Goal: Task Accomplishment & Management: Complete application form

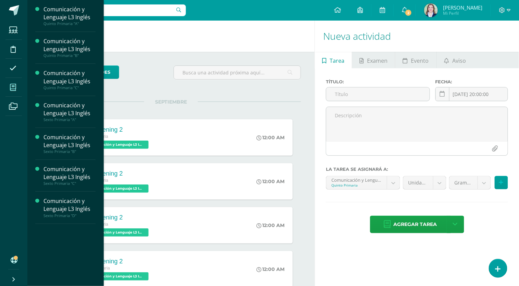
click at [13, 93] on span at bounding box center [12, 86] width 15 height 15
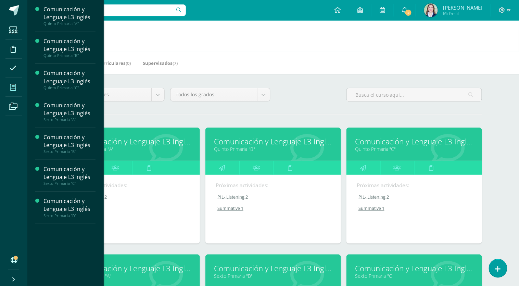
click at [225, 165] on icon at bounding box center [222, 167] width 6 height 13
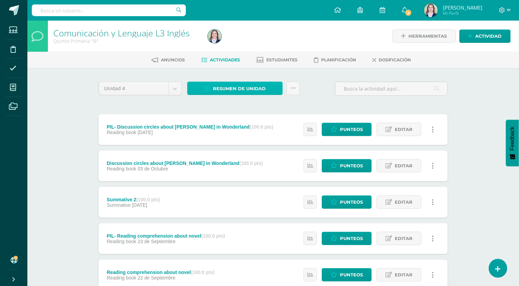
click at [234, 89] on span "Resumen de unidad" at bounding box center [239, 88] width 53 height 13
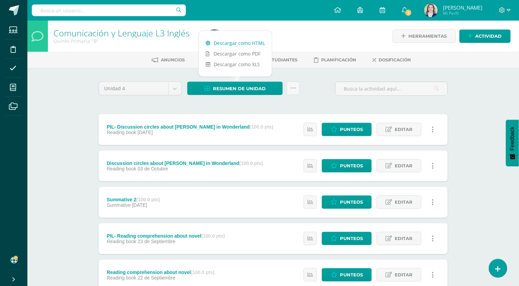
click at [233, 41] on link "Descargar como HTML" at bounding box center [235, 43] width 73 height 11
click at [220, 42] on link "Descargar como HTML" at bounding box center [235, 43] width 73 height 11
click at [67, 73] on div "Comunicación y Lenguaje L3 Inglés Quinto Primaria "B" Herramientas Detalle de a…" at bounding box center [273, 268] width 492 height 494
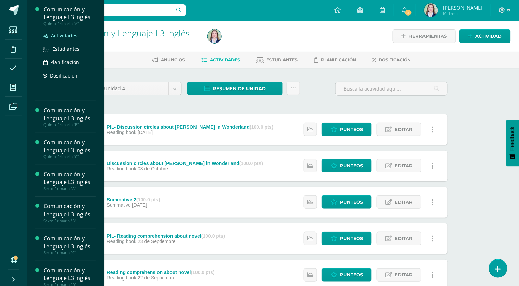
click at [58, 38] on span "Actividades" at bounding box center [64, 35] width 26 height 7
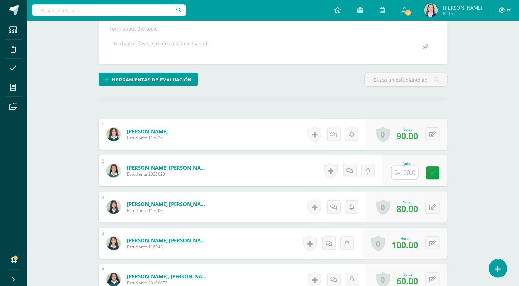
scroll to position [127, 0]
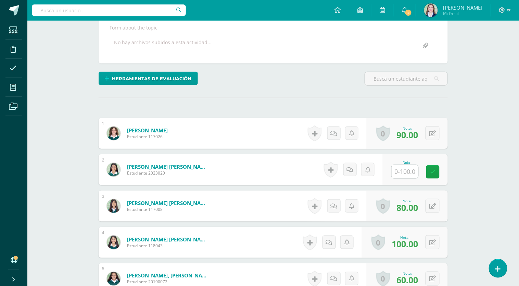
click at [407, 174] on input "text" at bounding box center [405, 171] width 27 height 13
type input "60"
click at [439, 172] on icon at bounding box center [438, 172] width 6 height 6
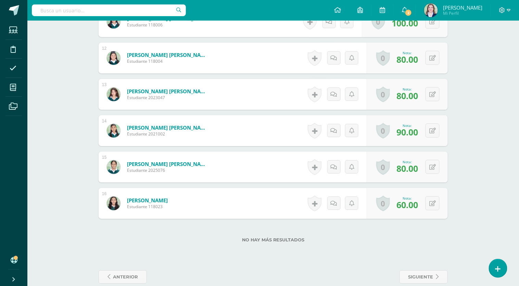
scroll to position [612, 0]
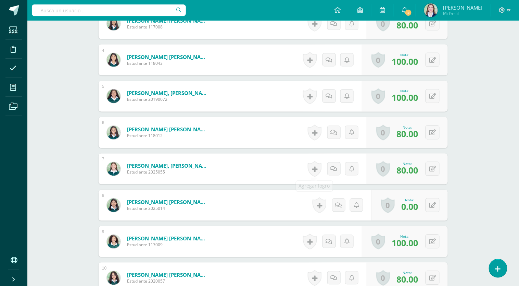
scroll to position [311, 0]
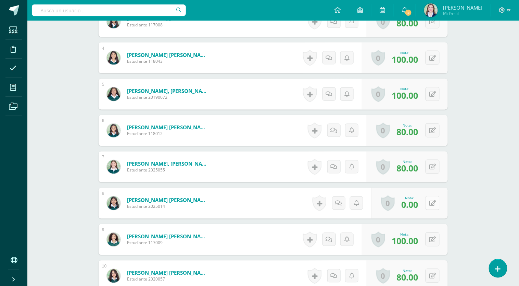
click at [435, 201] on icon at bounding box center [432, 203] width 7 height 6
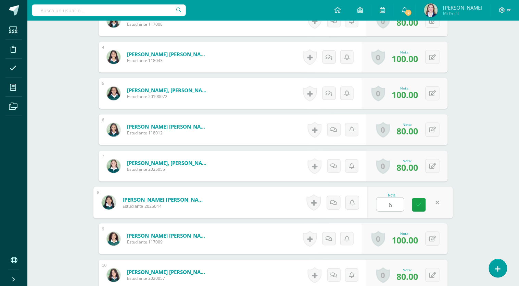
type input "60"
click at [420, 205] on icon at bounding box center [419, 205] width 6 height 6
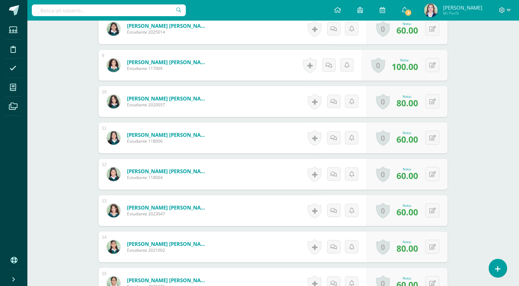
scroll to position [612, 0]
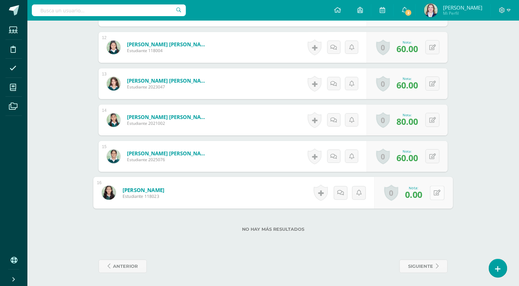
click at [435, 193] on icon at bounding box center [437, 192] width 7 height 6
click at [417, 194] on icon at bounding box center [419, 195] width 6 height 6
click at [435, 195] on button at bounding box center [437, 192] width 14 height 14
type input "60"
click at [418, 195] on icon at bounding box center [419, 195] width 6 height 6
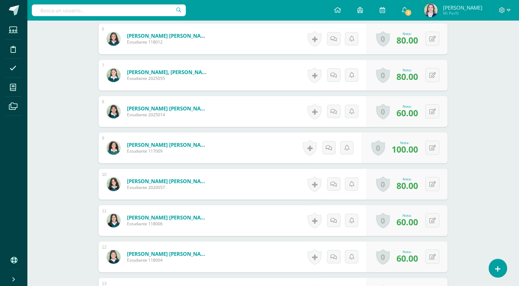
scroll to position [378, 0]
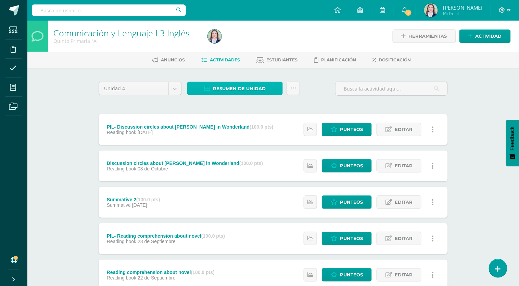
click at [227, 87] on span "Resumen de unidad" at bounding box center [239, 88] width 53 height 13
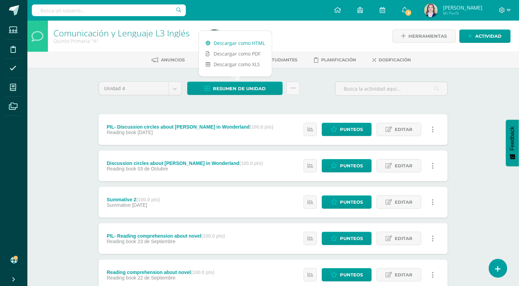
click at [236, 43] on link "Descargar como HTML" at bounding box center [235, 43] width 73 height 11
click at [255, 42] on link "Descargar como HTML" at bounding box center [235, 43] width 73 height 11
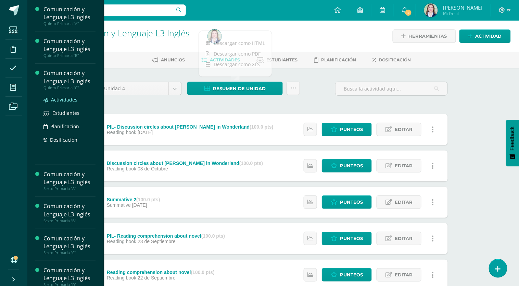
click at [61, 98] on span "Actividades" at bounding box center [64, 99] width 26 height 7
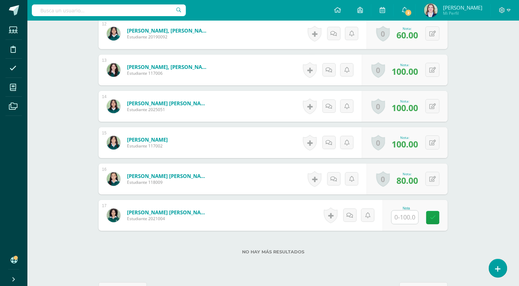
scroll to position [627, 0]
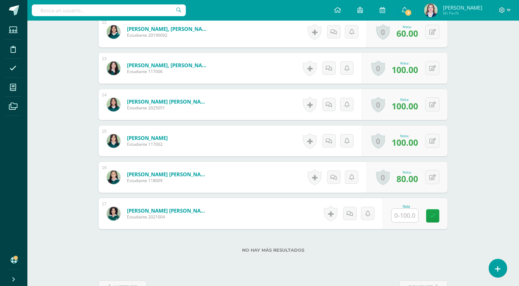
click at [399, 214] on input "text" at bounding box center [405, 215] width 27 height 13
type input "80"
click at [439, 214] on icon at bounding box center [438, 216] width 6 height 6
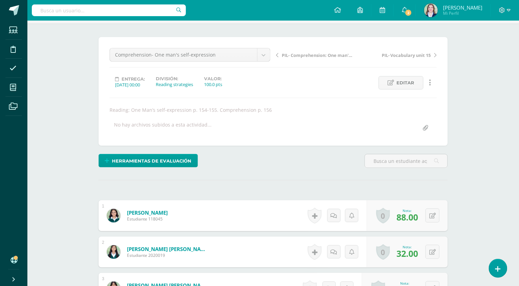
scroll to position [41, 0]
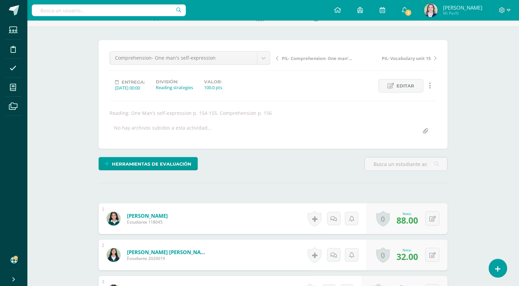
click at [323, 59] on span "PIL- Comprehension: One man's self expression" at bounding box center [318, 58] width 73 height 6
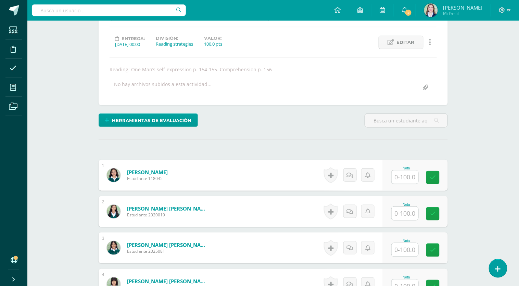
scroll to position [90, 0]
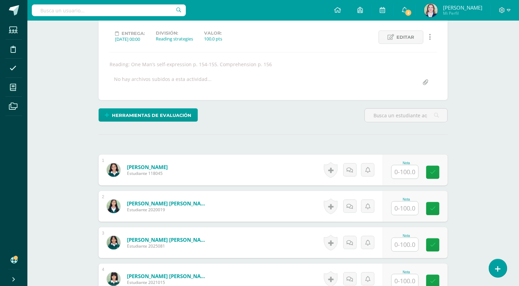
click at [407, 206] on input "text" at bounding box center [405, 207] width 27 height 13
type input "70"
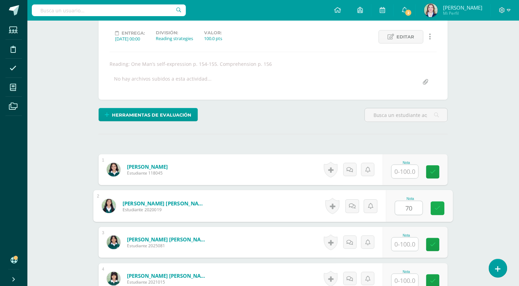
click at [438, 208] on icon at bounding box center [438, 208] width 6 height 6
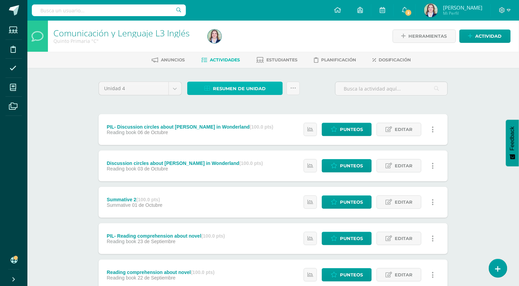
click at [225, 85] on span "Resumen de unidad" at bounding box center [239, 88] width 53 height 13
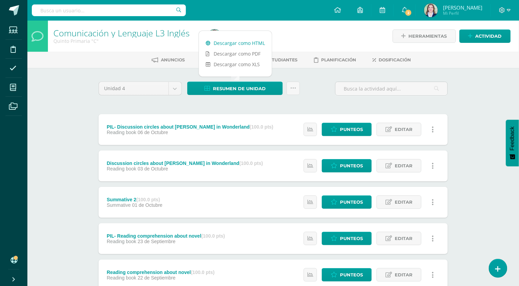
click at [235, 40] on link "Descargar como HTML" at bounding box center [235, 43] width 73 height 11
click at [86, 79] on div "Unidad 4 Unidad 1 Unidad 2 Unidad 3 Unidad 4 Resumen de unidad Subir actividade…" at bounding box center [273, 291] width 377 height 447
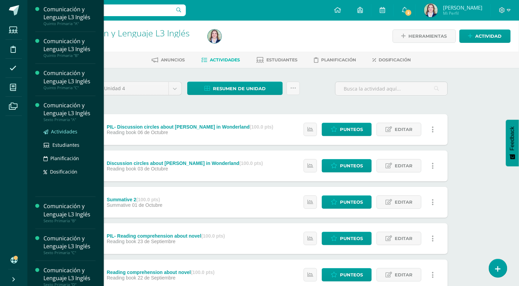
click at [60, 134] on span "Actividades" at bounding box center [64, 131] width 26 height 7
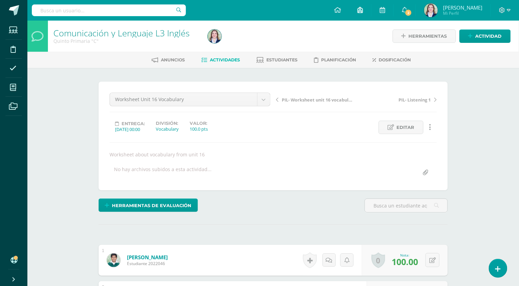
scroll to position [0, 0]
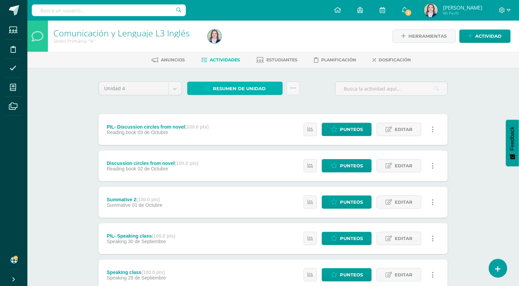
click at [229, 90] on span "Resumen de unidad" at bounding box center [239, 88] width 53 height 13
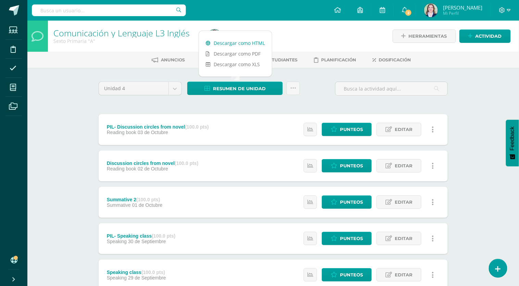
click at [238, 43] on link "Descargar como HTML" at bounding box center [235, 43] width 73 height 11
click at [75, 93] on div "Comunicación y Lenguaje L3 Inglés Sexto Primaria "A" Herramientas Detalle de as…" at bounding box center [273, 268] width 492 height 494
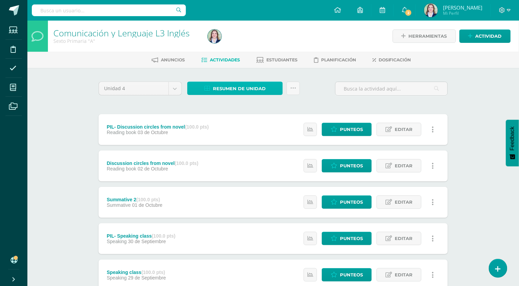
click at [225, 89] on span "Resumen de unidad" at bounding box center [239, 88] width 53 height 13
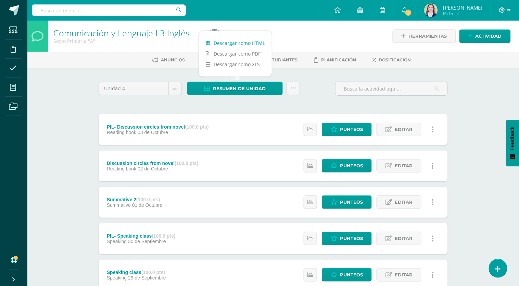
click at [235, 43] on link "Descargar como HTML" at bounding box center [235, 43] width 73 height 11
click at [73, 83] on div "Comunicación y Lenguaje L3 Inglés Sexto Primaria "A" Herramientas Detalle de as…" at bounding box center [273, 268] width 492 height 494
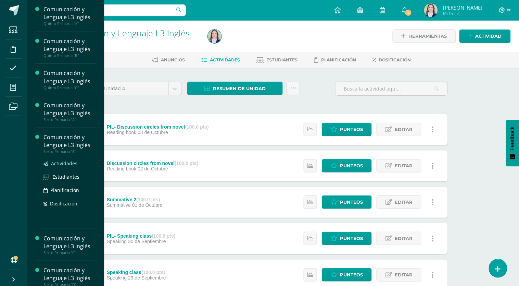
click at [66, 165] on span "Actividades" at bounding box center [64, 163] width 26 height 7
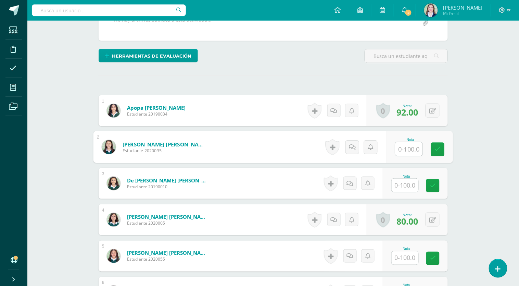
scroll to position [150, 0]
click at [409, 148] on input "text" at bounding box center [408, 149] width 27 height 14
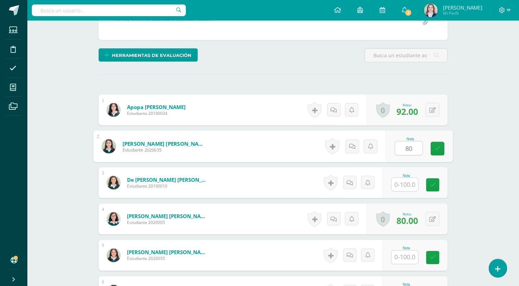
scroll to position [151, 0]
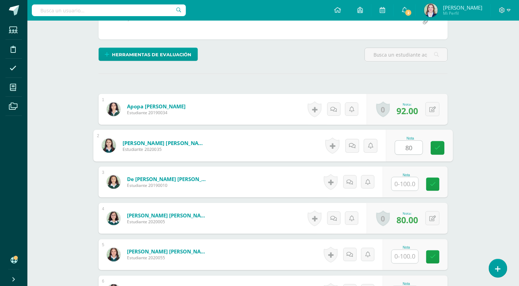
type input "80"
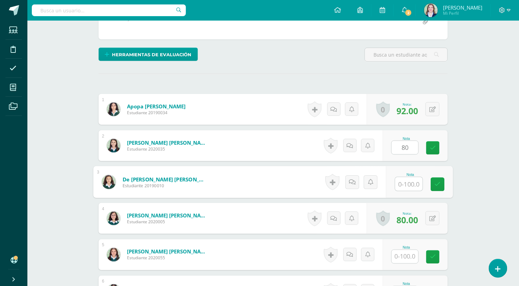
click at [403, 182] on input "text" at bounding box center [408, 184] width 27 height 14
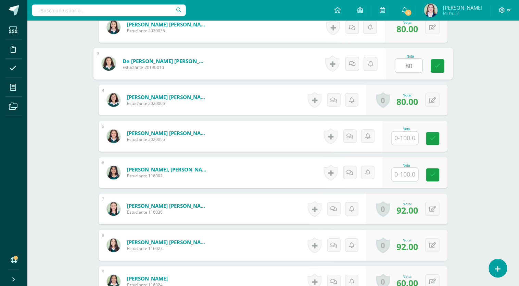
scroll to position [274, 0]
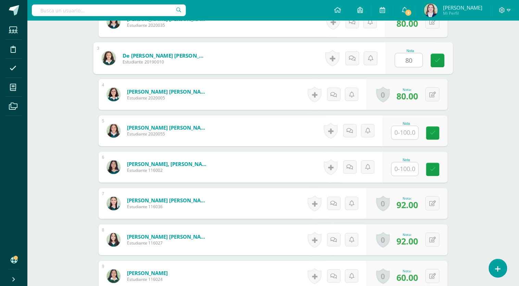
type input "80"
click at [400, 131] on input "text" at bounding box center [405, 132] width 27 height 13
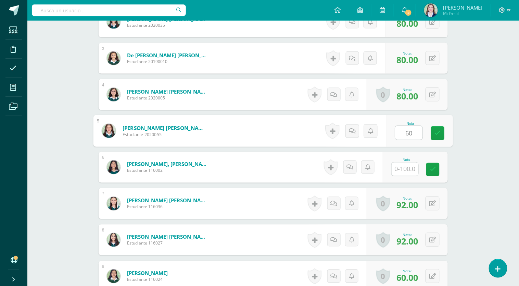
type input "60"
click at [403, 166] on input "text" at bounding box center [405, 168] width 27 height 13
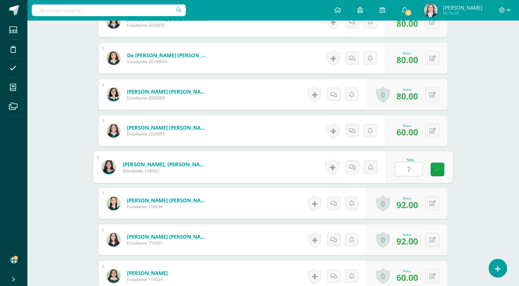
type input "70"
click at [440, 168] on icon at bounding box center [438, 169] width 6 height 6
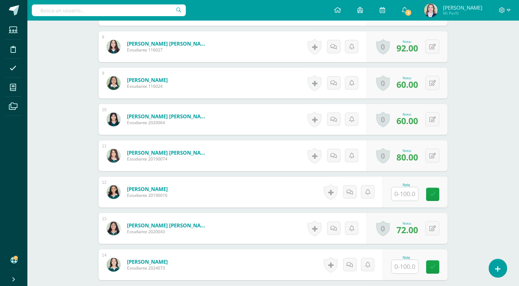
scroll to position [471, 0]
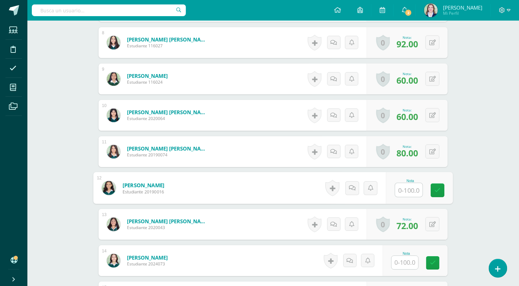
click at [411, 191] on input "text" at bounding box center [408, 190] width 27 height 14
type input "60"
click at [440, 187] on icon at bounding box center [438, 190] width 6 height 6
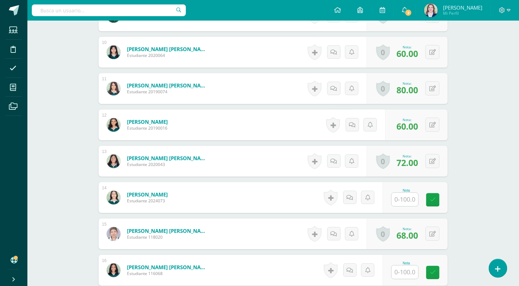
scroll to position [536, 0]
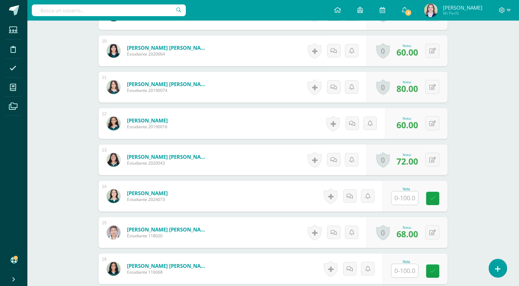
click at [402, 195] on input "text" at bounding box center [405, 197] width 27 height 13
type input "70"
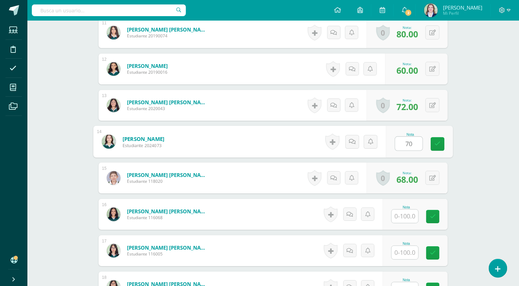
scroll to position [598, 0]
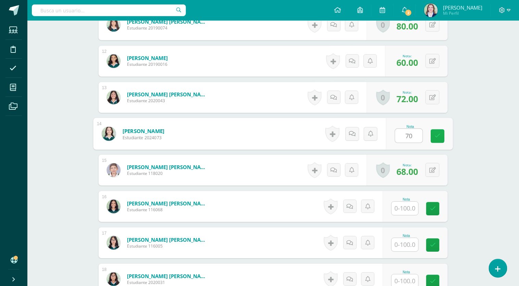
click at [437, 134] on icon at bounding box center [438, 136] width 6 height 6
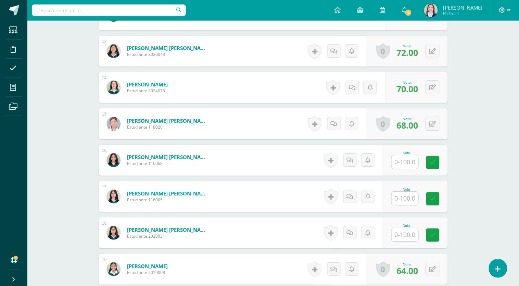
scroll to position [645, 0]
click at [408, 166] on input "text" at bounding box center [408, 162] width 27 height 14
type input "70"
click at [435, 162] on icon at bounding box center [438, 162] width 6 height 6
click at [402, 195] on input "text" at bounding box center [405, 197] width 27 height 13
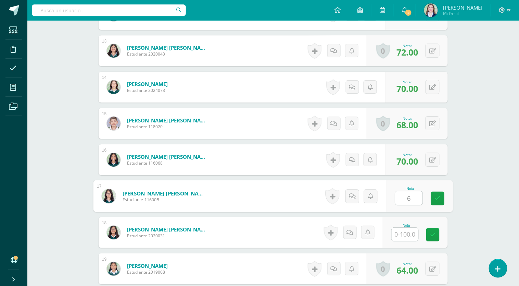
type input "60"
click at [437, 198] on icon at bounding box center [438, 198] width 6 height 6
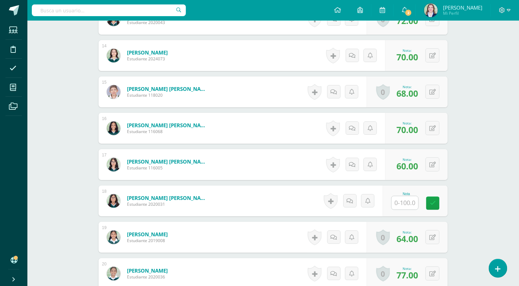
scroll to position [689, 0]
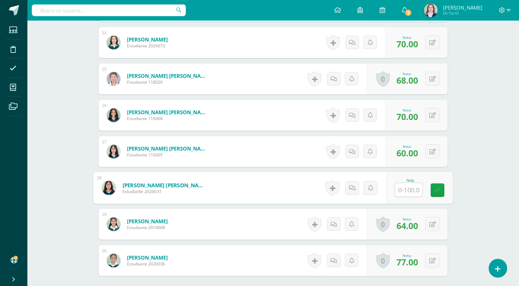
click at [408, 186] on input "text" at bounding box center [408, 190] width 27 height 14
type input "60"
click at [435, 187] on icon at bounding box center [438, 190] width 6 height 6
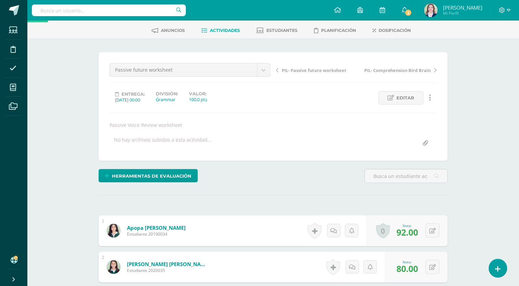
scroll to position [0, 0]
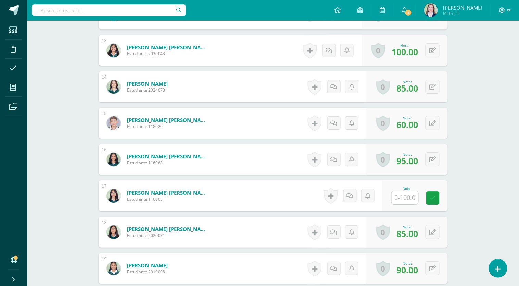
scroll to position [755, 0]
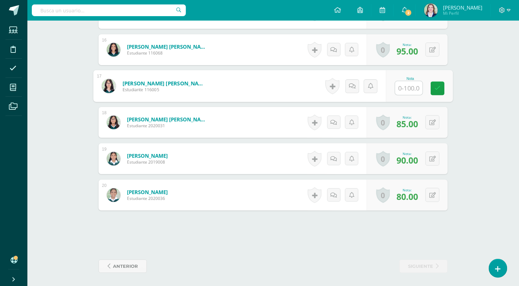
click at [411, 88] on input "text" at bounding box center [408, 88] width 27 height 14
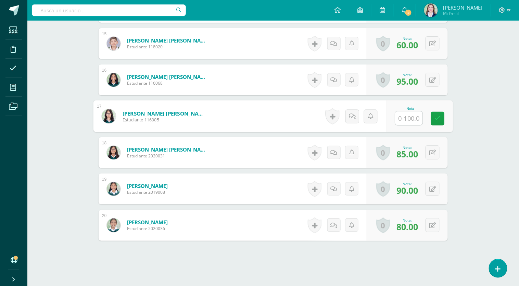
scroll to position [710, 0]
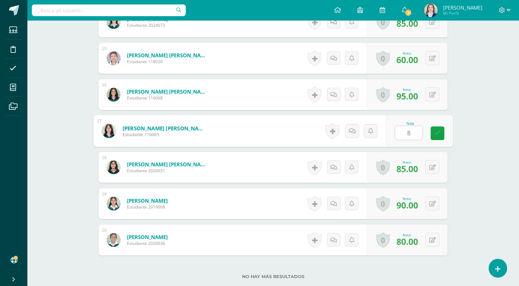
type input "80"
click at [440, 134] on icon at bounding box center [438, 133] width 6 height 6
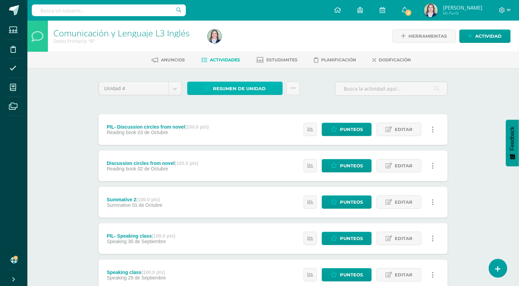
click at [263, 89] on span "Resumen de unidad" at bounding box center [239, 88] width 53 height 13
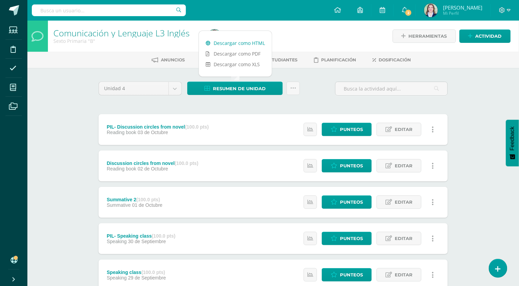
click at [243, 40] on link "Descargar como HTML" at bounding box center [235, 43] width 73 height 11
click at [237, 44] on link "Descargar como HTML" at bounding box center [235, 43] width 73 height 11
click at [74, 105] on div "Comunicación y Lenguaje L3 Inglés Sexto Primaria "B" Herramientas Detalle de as…" at bounding box center [273, 268] width 492 height 494
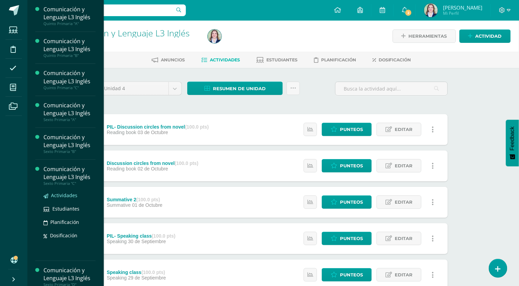
click at [69, 193] on span "Actividades" at bounding box center [64, 195] width 26 height 7
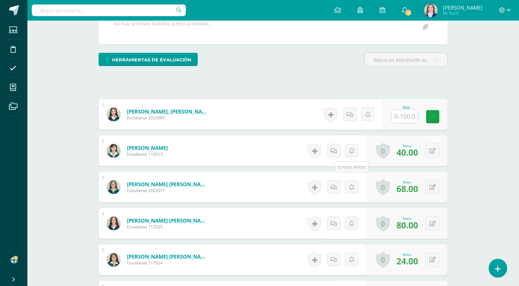
scroll to position [146, 0]
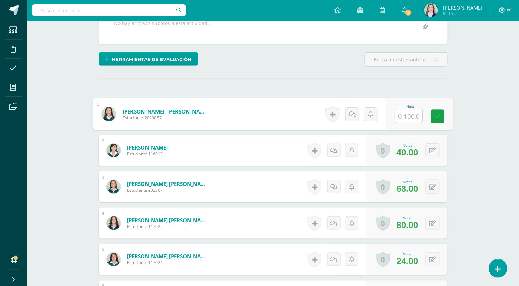
click at [399, 113] on input "text" at bounding box center [408, 116] width 27 height 14
type input "70"
click at [441, 112] on link at bounding box center [438, 116] width 14 height 14
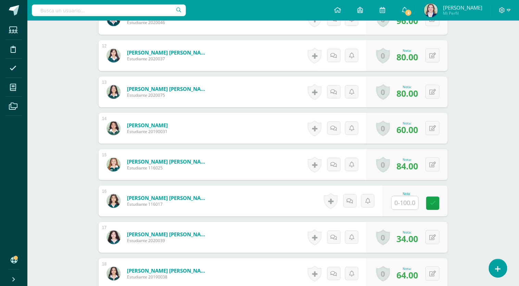
scroll to position [605, 0]
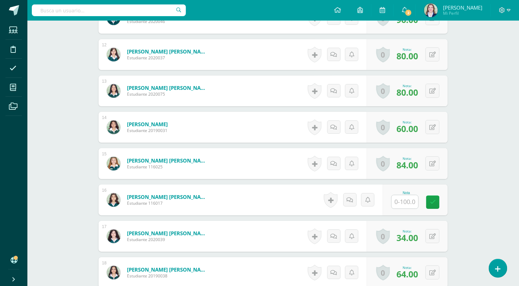
click at [400, 200] on input "text" at bounding box center [405, 201] width 27 height 13
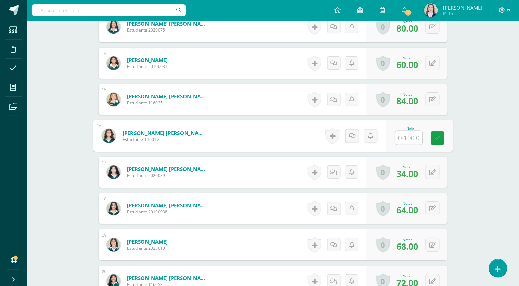
scroll to position [671, 0]
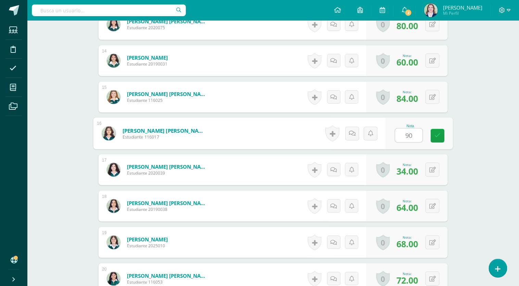
type input "90"
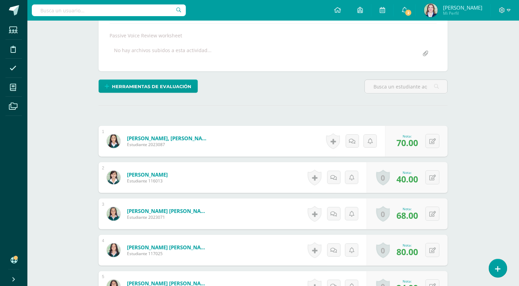
scroll to position [0, 0]
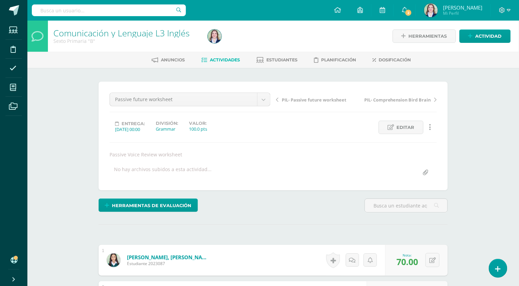
click at [305, 97] on span "PIL- Passive future worksheet" at bounding box center [314, 100] width 65 height 6
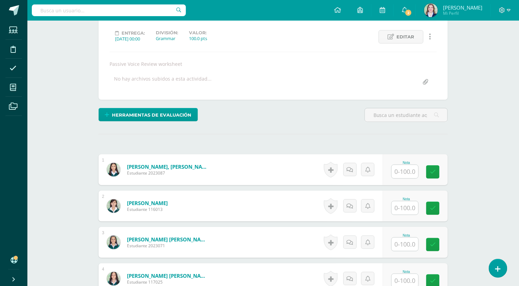
scroll to position [93, 0]
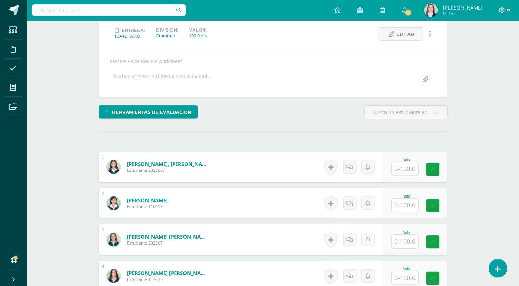
click at [409, 202] on input "text" at bounding box center [405, 204] width 27 height 13
type input "100"
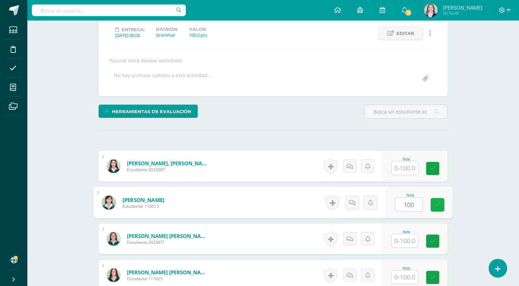
click at [437, 202] on icon at bounding box center [438, 205] width 6 height 6
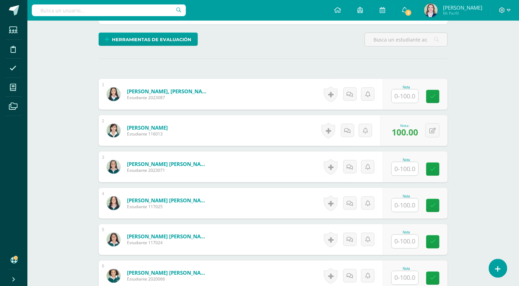
scroll to position [176, 0]
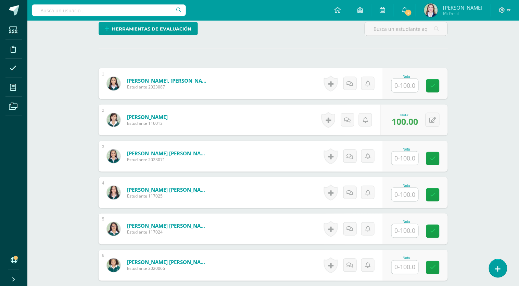
click at [395, 227] on input "text" at bounding box center [405, 230] width 27 height 13
type input "100"
click at [436, 228] on icon at bounding box center [438, 231] width 6 height 6
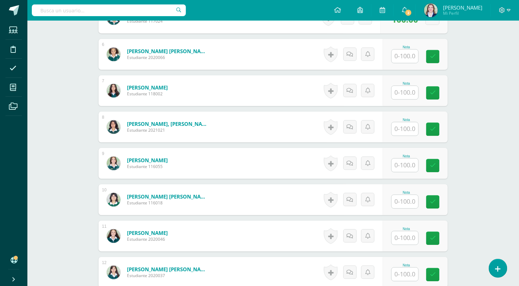
scroll to position [388, 0]
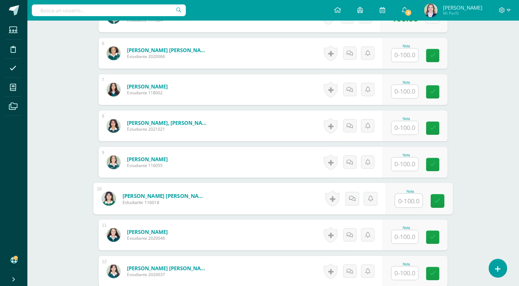
click at [402, 198] on input "text" at bounding box center [408, 201] width 27 height 14
type input "60"
click at [439, 199] on icon at bounding box center [438, 201] width 6 height 6
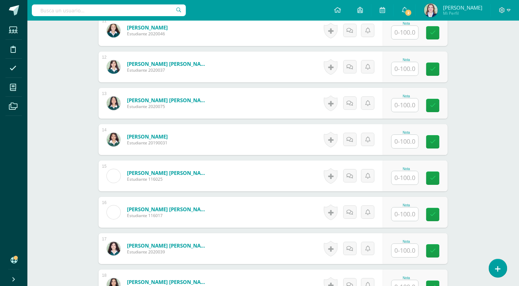
scroll to position [596, 0]
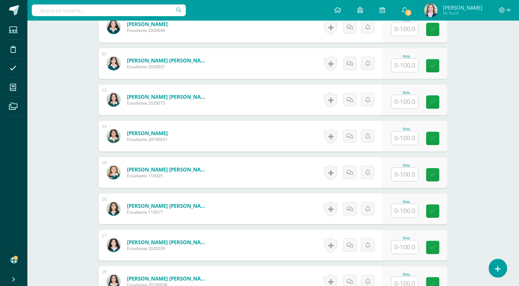
click at [411, 246] on input "text" at bounding box center [405, 246] width 27 height 13
type input "60"
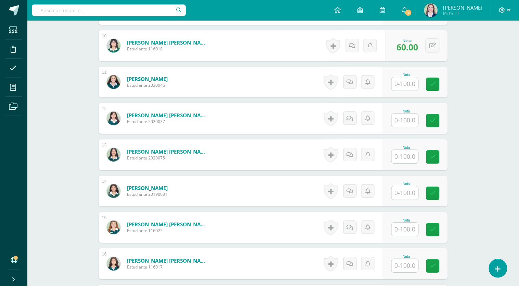
scroll to position [540, 0]
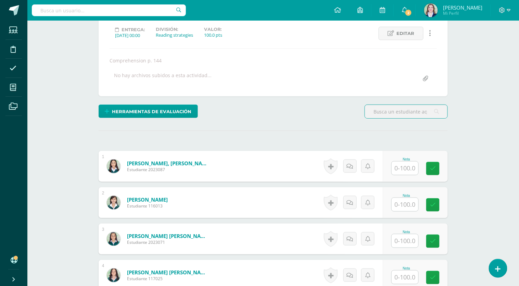
scroll to position [97, 0]
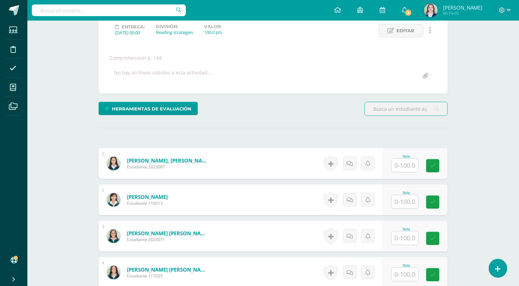
click at [409, 237] on input "text" at bounding box center [405, 237] width 27 height 13
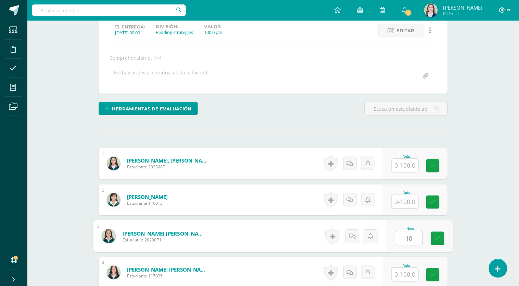
type input "100"
click at [442, 243] on link at bounding box center [438, 238] width 14 height 14
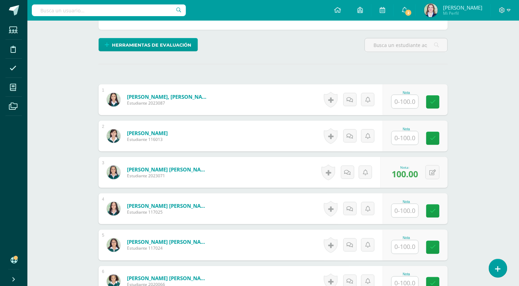
scroll to position [165, 0]
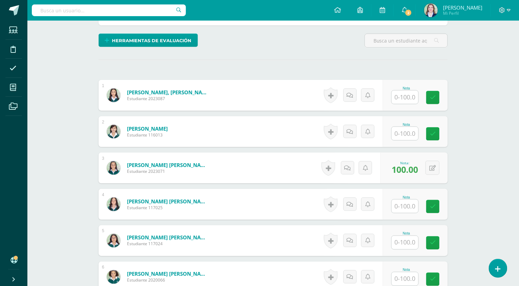
click at [412, 244] on input "text" at bounding box center [405, 242] width 27 height 13
type input "100"
click at [442, 242] on link at bounding box center [438, 243] width 14 height 14
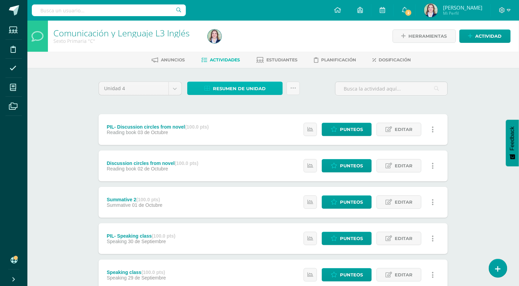
click at [230, 85] on span "Resumen de unidad" at bounding box center [239, 88] width 53 height 13
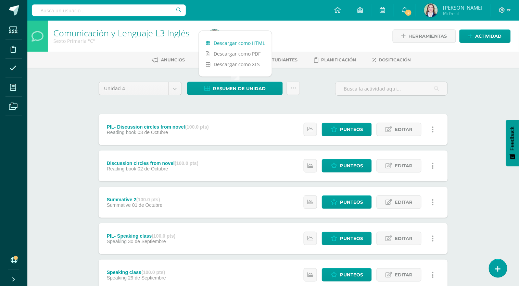
click at [242, 43] on link "Descargar como HTML" at bounding box center [235, 43] width 73 height 11
click at [226, 42] on link "Descargar como HTML" at bounding box center [235, 43] width 73 height 11
click at [69, 117] on div "Comunicación y Lenguaje L3 Inglés Sexto Primaria "C" Herramientas Detalle de as…" at bounding box center [273, 268] width 492 height 494
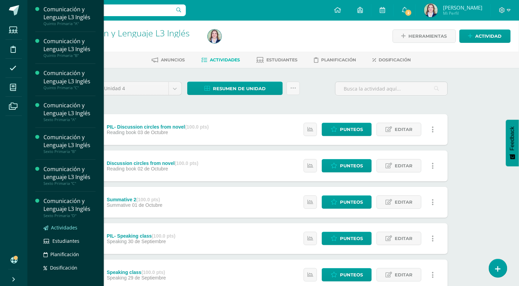
click at [66, 224] on span "Actividades" at bounding box center [64, 227] width 26 height 7
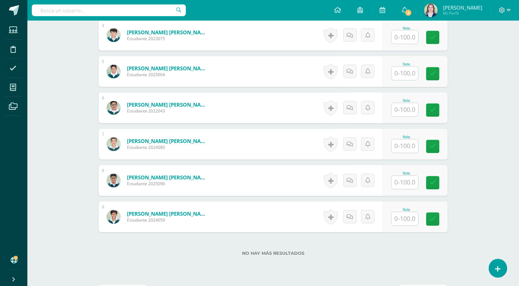
scroll to position [336, 0]
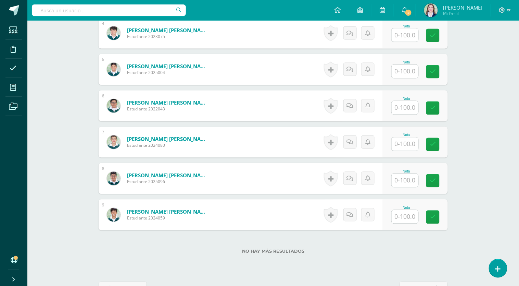
click at [413, 178] on input "text" at bounding box center [405, 180] width 27 height 13
type input "70"
click at [437, 179] on icon at bounding box center [438, 181] width 6 height 6
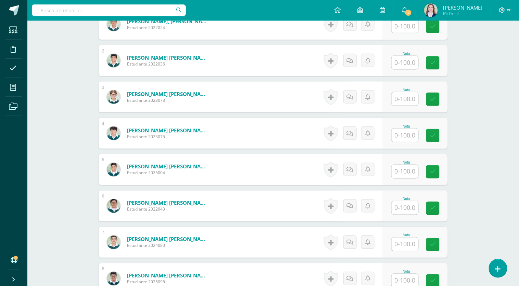
scroll to position [235, 0]
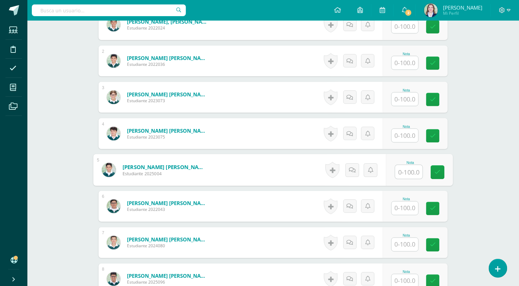
click at [407, 168] on input "text" at bounding box center [408, 172] width 27 height 14
type input "80"
click at [441, 169] on link at bounding box center [438, 172] width 14 height 14
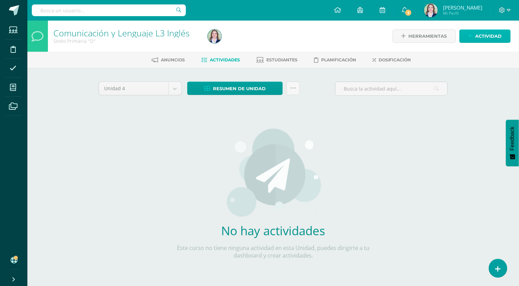
click at [478, 38] on span "Actividad" at bounding box center [489, 36] width 26 height 13
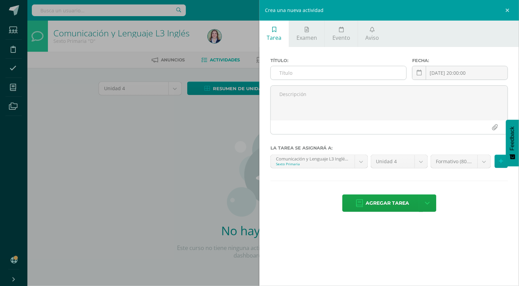
click at [384, 69] on input "text" at bounding box center [339, 72] width 136 height 13
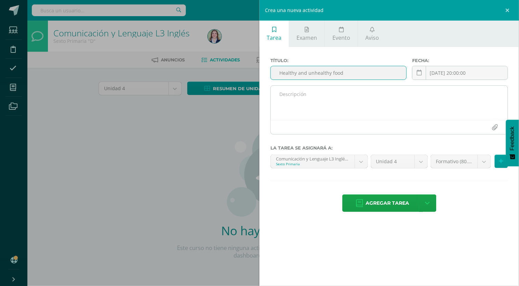
type input "Healthy and unhealthy food"
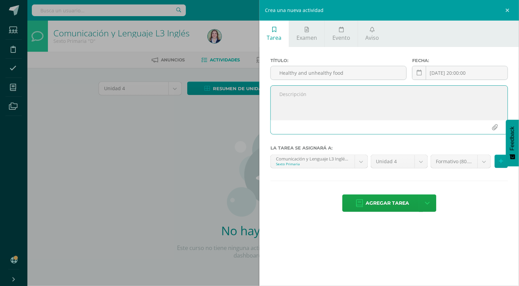
click at [378, 96] on textarea at bounding box center [389, 103] width 237 height 34
click at [328, 95] on textarea "Identify the food according to" at bounding box center [389, 103] width 237 height 34
click at [365, 97] on textarea "Identify the food according to" at bounding box center [389, 103] width 237 height 34
click at [375, 95] on textarea "Identify the food according to the groups of healthy and unhealthy" at bounding box center [389, 103] width 237 height 34
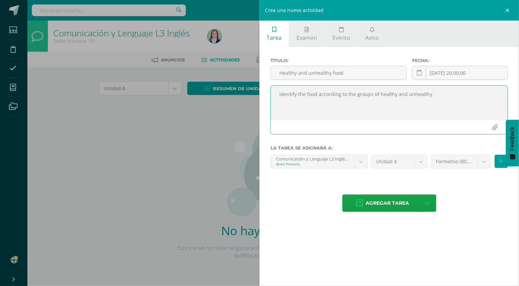
click at [375, 95] on textarea "Identify the food according to the groups of healthy and unhealthy" at bounding box center [389, 103] width 237 height 34
type textarea "Identify the food according to the groups of healthy and unhealthy"
click at [507, 14] on link at bounding box center [508, 10] width 21 height 21
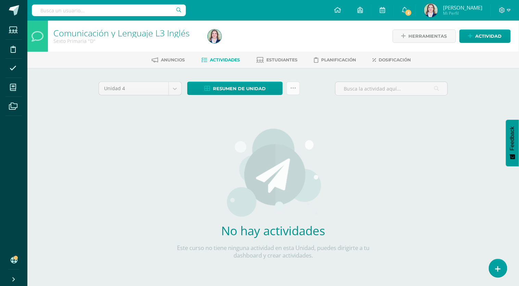
click at [296, 89] on link at bounding box center [293, 87] width 13 height 13
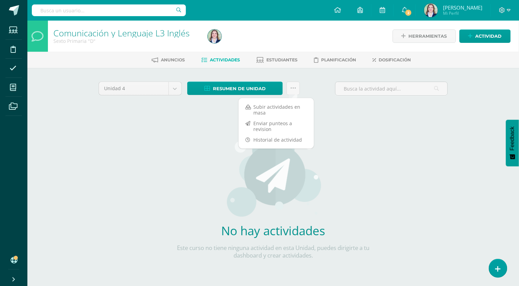
click at [320, 85] on div "Unidad 4 Unidad 1 Unidad 2 Unidad 3 Unidad 4 Resumen de unidad Descargar como H…" at bounding box center [273, 91] width 355 height 20
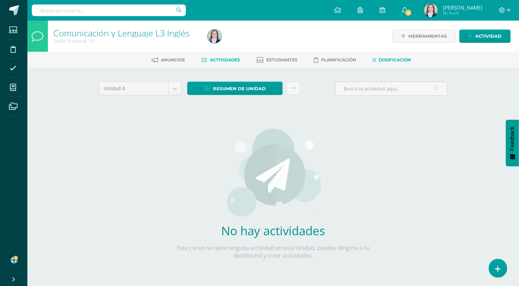
click at [382, 62] on link "Dosificación" at bounding box center [392, 59] width 39 height 11
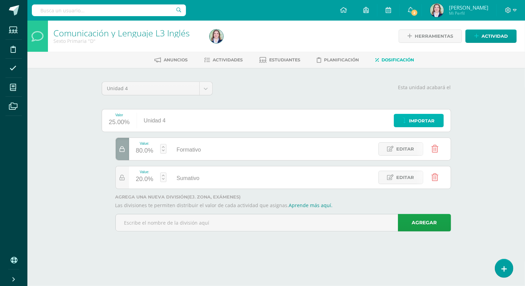
click at [425, 123] on span "Importar" at bounding box center [422, 120] width 26 height 13
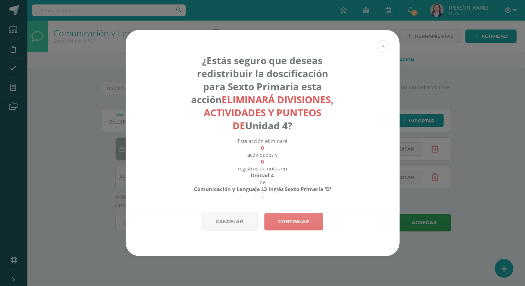
click at [294, 219] on link "Continuar" at bounding box center [293, 221] width 59 height 17
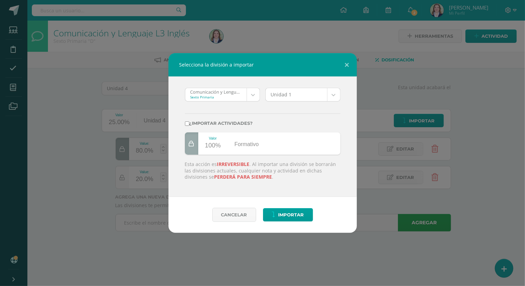
click at [256, 96] on body "Selecciona la división a importar Comunicación y Lenguaje L3 Inglés 'D' Sexto P…" at bounding box center [262, 125] width 525 height 250
click at [295, 216] on span "Importar" at bounding box center [291, 214] width 26 height 13
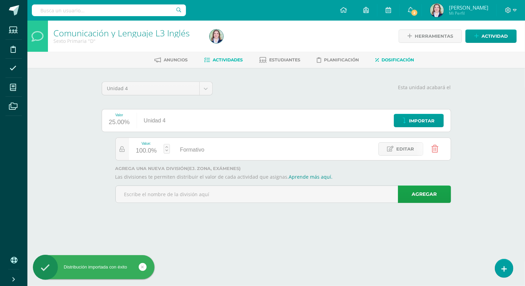
click at [216, 63] on link "Actividades" at bounding box center [223, 59] width 39 height 11
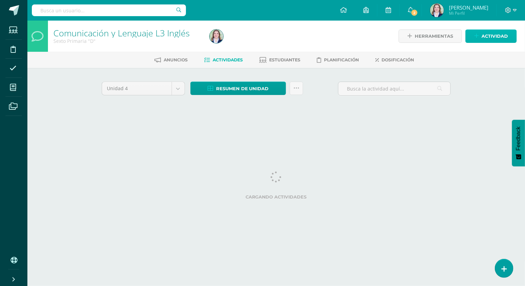
click at [489, 35] on span "Actividad" at bounding box center [494, 36] width 26 height 13
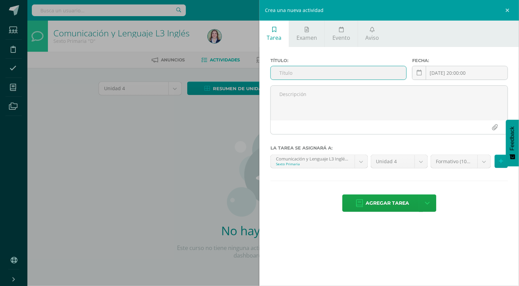
click at [396, 70] on input "text" at bounding box center [339, 72] width 136 height 13
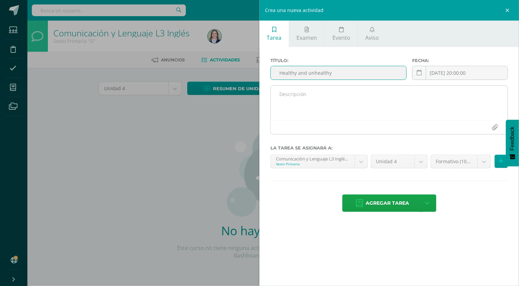
type input "Healthy and unhealthy"
click at [410, 94] on textarea at bounding box center [389, 103] width 237 height 34
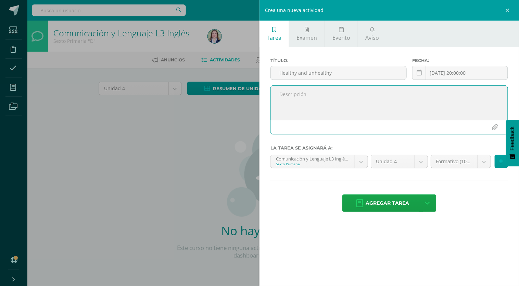
paste textarea "Identify the food according to the groups of healthy and unhealthy"
type textarea "Identify the food according to the groups of healthy and unhealthy"
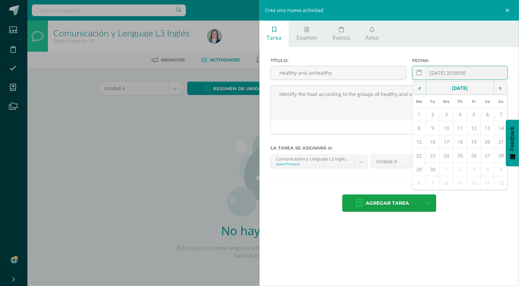
click at [458, 77] on div "2025-09-09 20:00:00 September, 2025 Mo Tu We Th Fr Sa Su 1 2 3 4 5 6 7 8 9 10 1…" at bounding box center [460, 76] width 96 height 20
click at [445, 75] on input "[DATE] 20:00:00" at bounding box center [460, 72] width 95 height 13
click at [421, 88] on td at bounding box center [420, 88] width 14 height 14
click at [421, 153] on td "18" at bounding box center [419, 156] width 13 height 14
type input "2025-08-18"
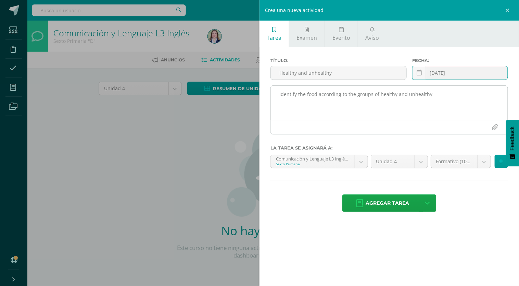
click at [379, 95] on textarea "Identify the food according to the groups of healthy and unhealthy" at bounding box center [389, 103] width 237 height 34
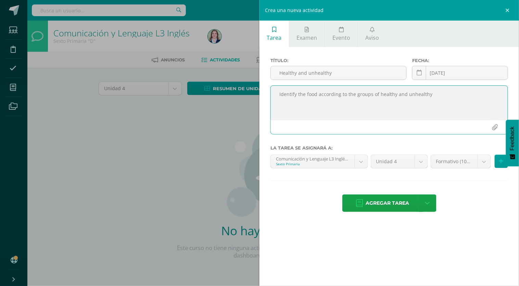
click at [379, 95] on textarea "Identify the food according to the groups of healthy and unhealthy" at bounding box center [389, 103] width 237 height 34
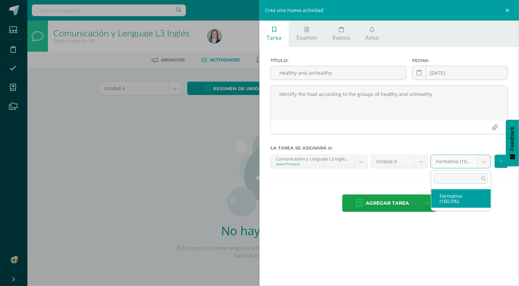
click at [461, 163] on body "Estudiantes Disciplina Asistencia Mis cursos Archivos Soporte Ayuda Reportar un…" at bounding box center [259, 147] width 519 height 294
click at [476, 238] on body "Estudiantes Disciplina Asistencia Mis cursos Archivos Soporte Ayuda Reportar un…" at bounding box center [259, 147] width 519 height 294
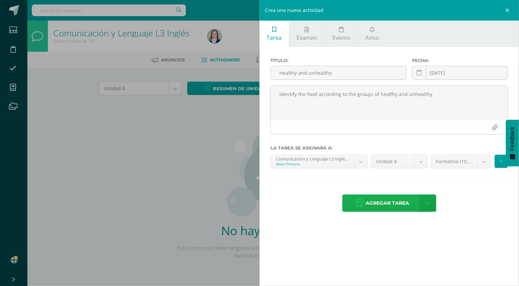
click at [407, 207] on span "Agregar tarea" at bounding box center [387, 202] width 43 height 17
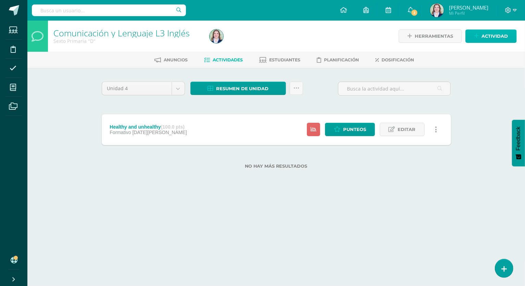
click at [489, 38] on span "Actividad" at bounding box center [494, 36] width 26 height 13
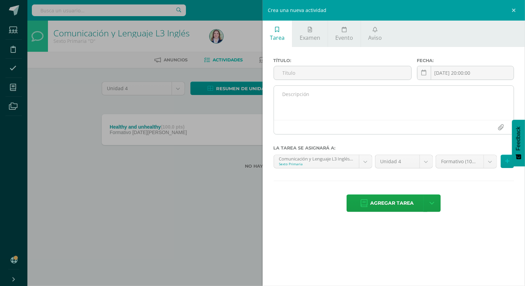
click at [371, 101] on textarea at bounding box center [394, 103] width 240 height 34
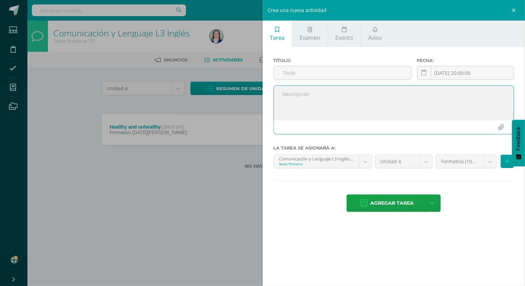
paste textarea "Identify the food according to the groups of healthy and unhealthy"
type textarea "Identify the food according to the groups of healthy and unhealthy"
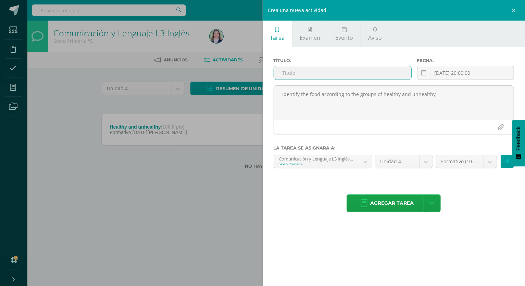
click at [363, 73] on input "text" at bounding box center [342, 72] width 137 height 13
type input "PIL- Healthy and unhealthy food"
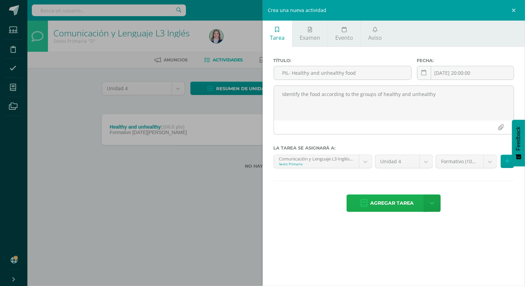
click at [403, 201] on span "Agregar tarea" at bounding box center [391, 202] width 43 height 17
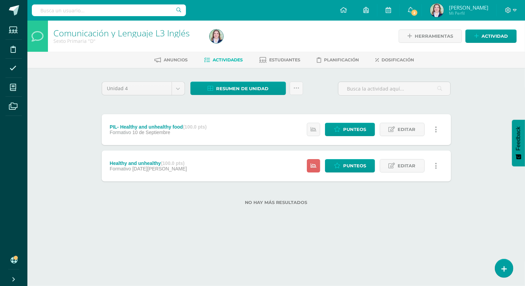
click at [434, 127] on link at bounding box center [435, 129] width 13 height 13
click at [395, 213] on div "Unidad 4 Unidad 1 Unidad 2 Unidad 3 Unidad 4 Resumen de unidad Descargar como H…" at bounding box center [276, 147] width 377 height 159
click at [393, 126] on icon at bounding box center [392, 129] width 7 height 6
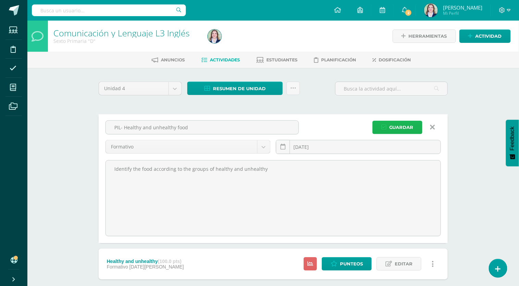
click at [394, 124] on span "Guardar" at bounding box center [401, 127] width 24 height 13
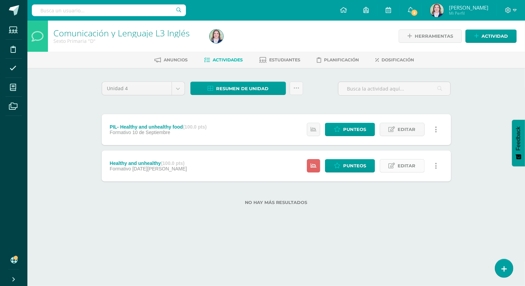
click at [400, 170] on span "Editar" at bounding box center [407, 165] width 18 height 13
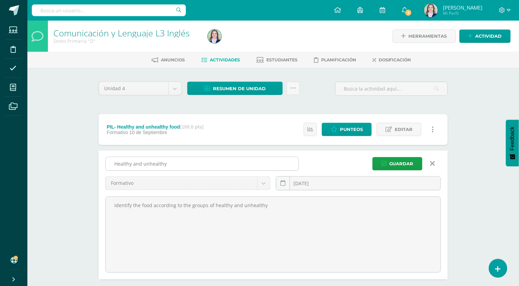
click at [230, 161] on input "Healthy and unhealthy" at bounding box center [202, 163] width 193 height 13
type input "Healthy and unhealthy food"
click at [399, 163] on span "Guardar" at bounding box center [401, 163] width 24 height 13
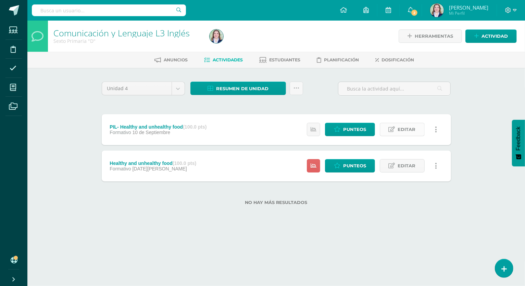
click at [390, 127] on icon at bounding box center [392, 129] width 7 height 6
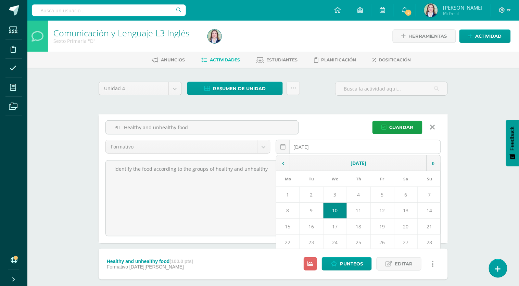
click at [337, 144] on input "[DATE]" at bounding box center [358, 146] width 164 height 13
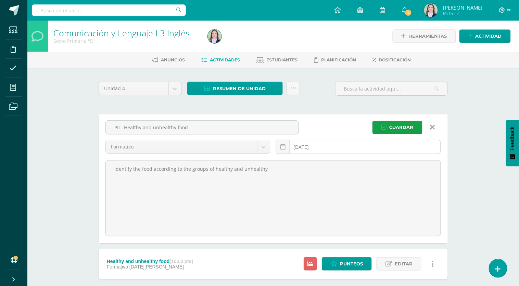
click at [335, 151] on input "[DATE]" at bounding box center [358, 146] width 164 height 13
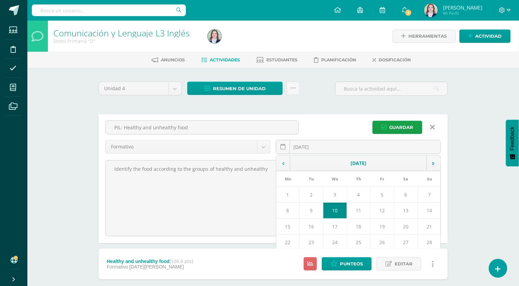
click at [283, 161] on icon at bounding box center [283, 163] width 2 height 5
click at [314, 240] on td "19" at bounding box center [312, 242] width 24 height 16
type input "[DATE]"
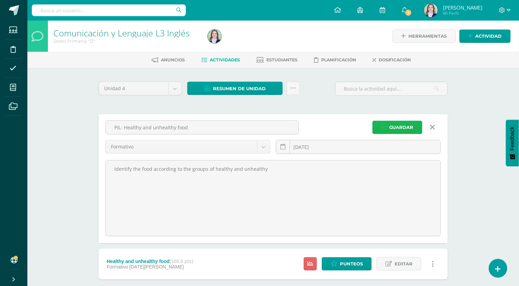
click at [410, 130] on span "Guardar" at bounding box center [401, 127] width 24 height 13
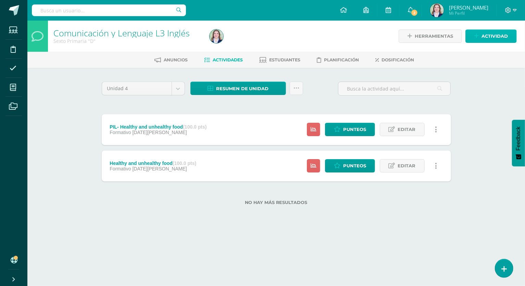
click at [490, 38] on span "Actividad" at bounding box center [494, 36] width 26 height 13
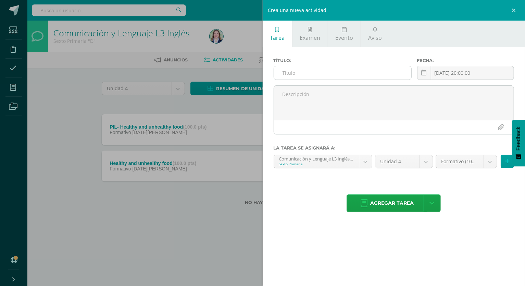
click at [325, 73] on input "text" at bounding box center [342, 72] width 137 height 13
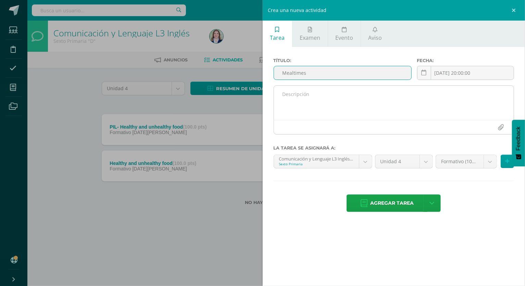
type input "Mealtimes"
click at [321, 92] on textarea at bounding box center [394, 103] width 240 height 34
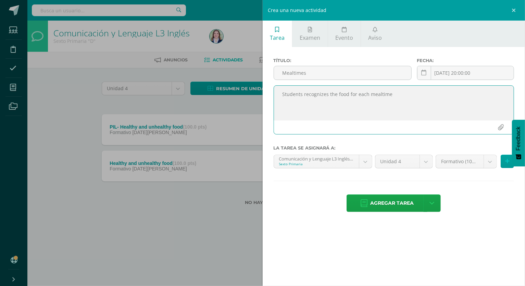
click at [363, 96] on textarea "Students recognizes the food for each mealtime" at bounding box center [394, 103] width 240 height 34
type textarea "Students recognizes the food for each mealtime"
click at [464, 73] on div "[DATE] 20:00:00 [DATE] Mo Tu We Th Fr Sa Su 1 2 3 4 5 6 7 8 9 10 11 12 13 14 15…" at bounding box center [465, 76] width 97 height 20
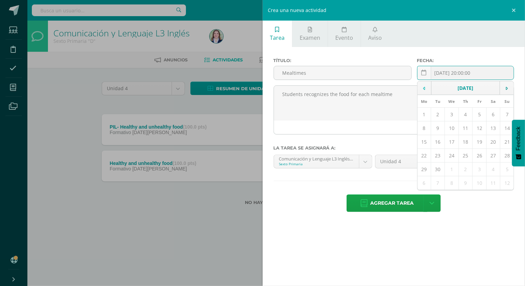
click at [426, 87] on td at bounding box center [424, 88] width 14 height 14
click at [426, 167] on td "25" at bounding box center [424, 169] width 14 height 14
type input "[DATE]"
click at [401, 201] on span "Agregar tarea" at bounding box center [391, 202] width 43 height 17
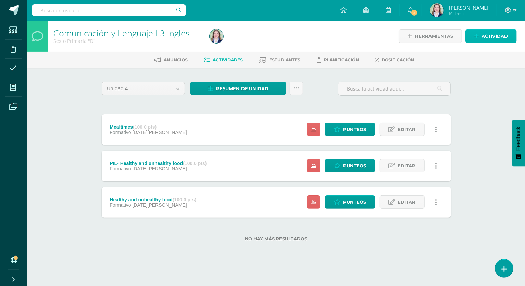
click at [497, 37] on span "Actividad" at bounding box center [494, 36] width 26 height 13
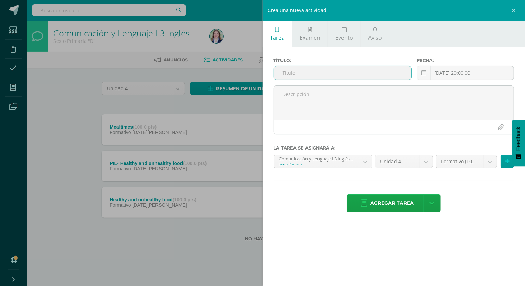
click at [386, 71] on input "text" at bounding box center [342, 72] width 137 height 13
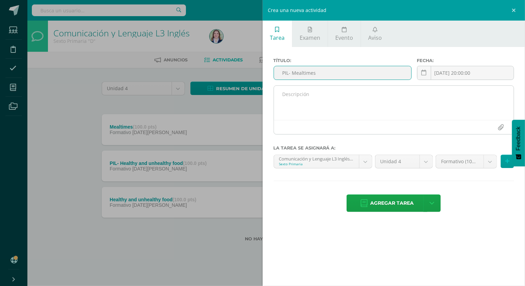
type input "PIL- Mealtimes"
click at [377, 90] on textarea at bounding box center [394, 103] width 240 height 34
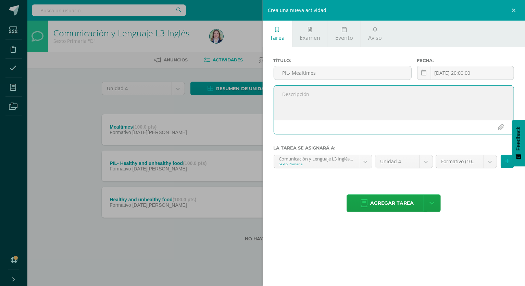
paste textarea "Students recognizes the food for each mealtime"
type textarea "Students recognizes the food for each mealtime"
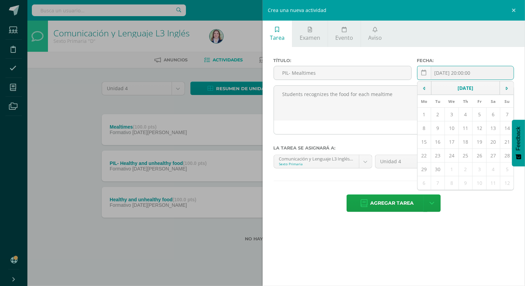
click at [460, 71] on div "[DATE] 20:00:00 [DATE] Mo Tu We Th Fr Sa Su 1 2 3 4 5 6 7 8 9 10 11 12 13 14 15…" at bounding box center [465, 76] width 97 height 20
click at [428, 88] on td at bounding box center [424, 88] width 14 height 14
click at [441, 165] on td "26" at bounding box center [438, 169] width 14 height 14
type input "[DATE]"
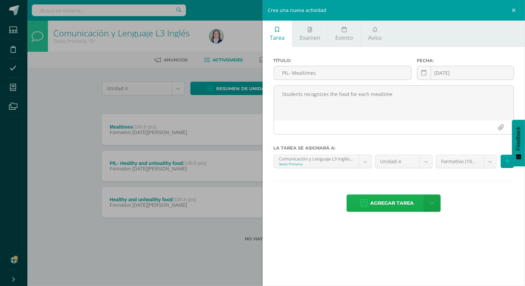
click at [399, 206] on span "Agregar tarea" at bounding box center [391, 202] width 43 height 17
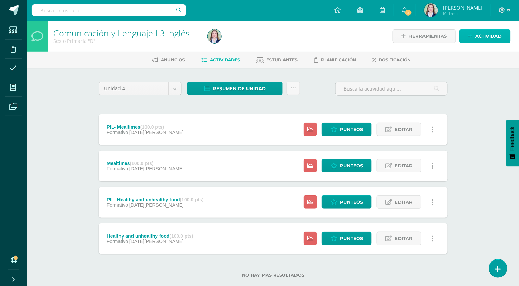
click at [490, 36] on span "Actividad" at bounding box center [489, 36] width 26 height 13
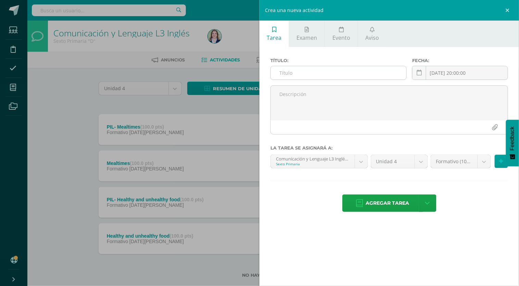
click at [371, 72] on input "text" at bounding box center [339, 72] width 136 height 13
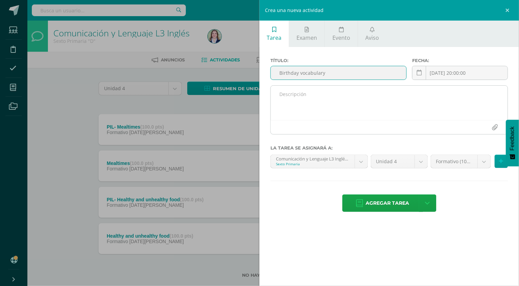
type input "Birthday vocabulary"
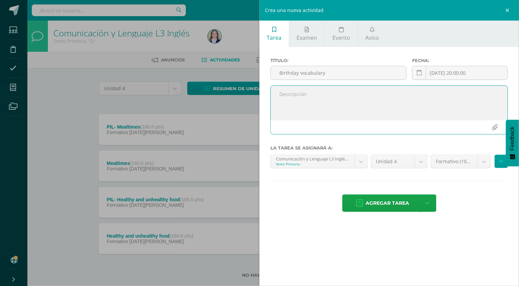
click at [302, 107] on textarea at bounding box center [389, 103] width 237 height 34
click at [322, 94] on textarea "Identify the vocabulary words for objects in a birthday party" at bounding box center [389, 103] width 237 height 34
type textarea "Identify the vocabulary words for objects in a birthday party"
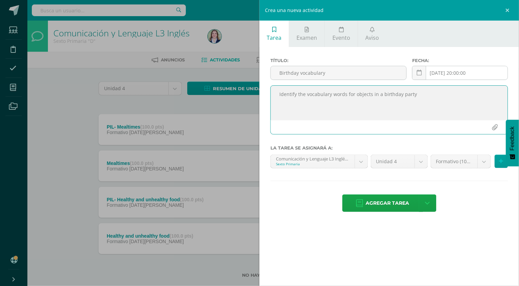
click at [460, 71] on div "[DATE] 20:00:00 [DATE] Mo Tu We Th Fr Sa Su 1 2 3 4 5 6 7 8 9 10 11 12 13 14 15…" at bounding box center [460, 76] width 96 height 20
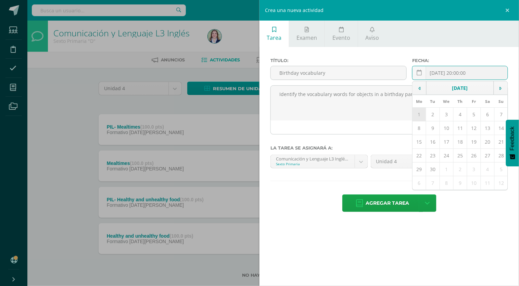
click at [424, 111] on td "1" at bounding box center [419, 115] width 13 height 14
type input "[DATE]"
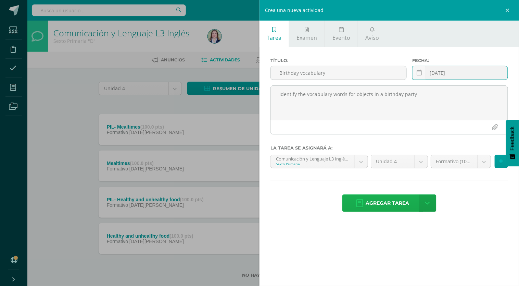
click at [402, 202] on span "Agregar tarea" at bounding box center [387, 202] width 43 height 17
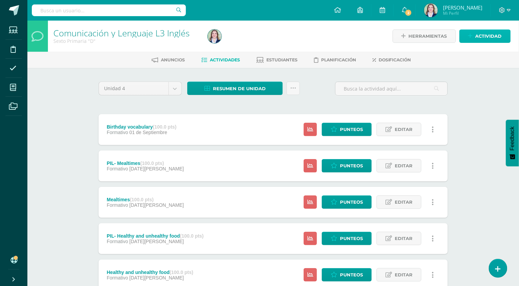
click at [487, 32] on span "Actividad" at bounding box center [489, 36] width 26 height 13
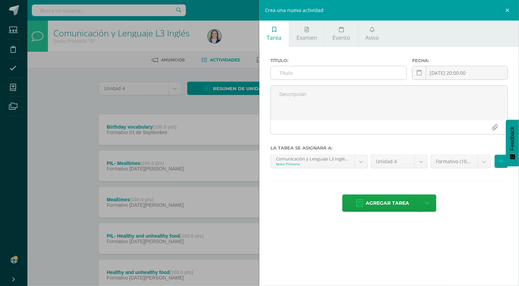
click at [383, 70] on input "text" at bounding box center [339, 72] width 136 height 13
type input "b"
type input "B"
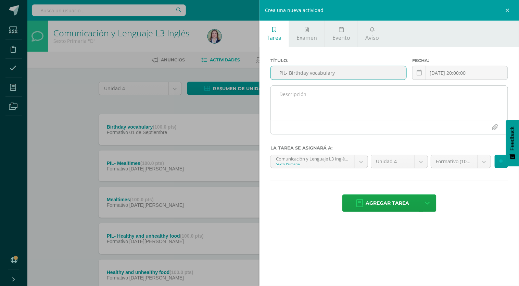
type input "PIL- Birthday vocabulary"
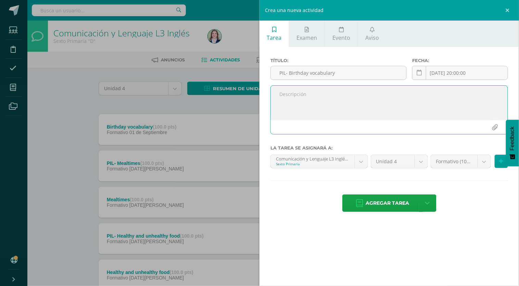
click at [362, 99] on textarea at bounding box center [389, 103] width 237 height 34
paste textarea "Identify the vocabulary words for objects in a birthday party"
type textarea "Identify the vocabulary words for objects in a birthday party"
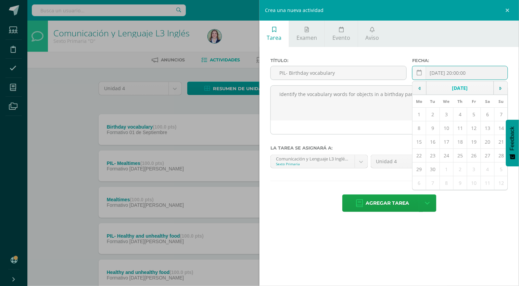
click at [475, 75] on div "[DATE] 20:00:00 [DATE] Mo Tu We Th Fr Sa Su 1 2 3 4 5 6 7 8 9 10 11 12 13 14 15…" at bounding box center [460, 76] width 96 height 20
click at [432, 113] on td "2" at bounding box center [433, 115] width 14 height 14
type input "[DATE]"
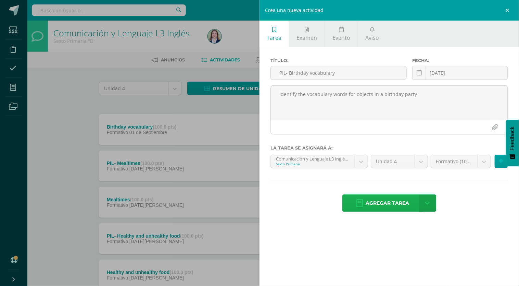
click at [390, 205] on span "Agregar tarea" at bounding box center [387, 202] width 43 height 17
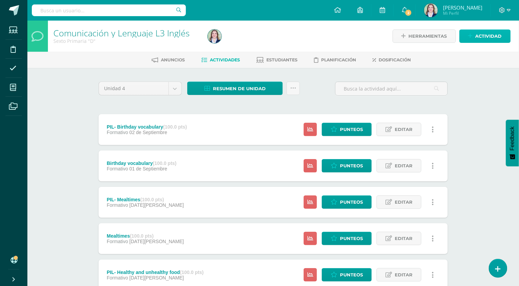
click at [482, 35] on span "Actividad" at bounding box center [489, 36] width 26 height 13
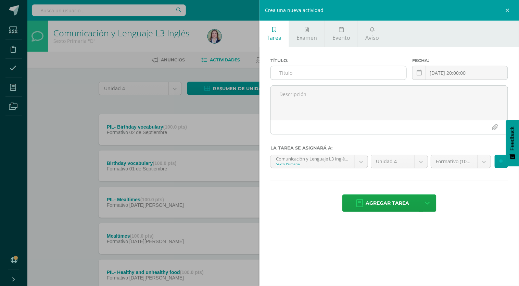
click at [329, 72] on input "text" at bounding box center [339, 72] width 136 height 13
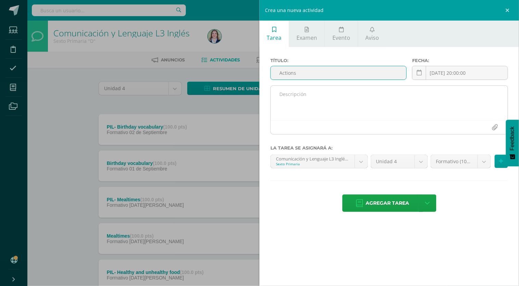
type input "Actions"
click at [324, 105] on textarea at bounding box center [389, 103] width 237 height 34
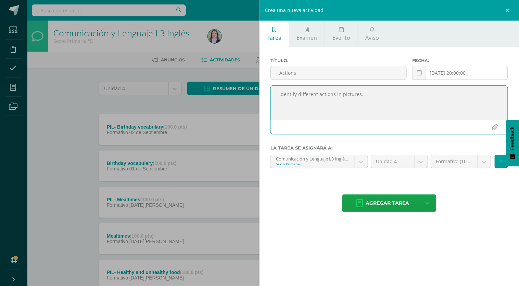
type textarea "Identify different actions in pictures."
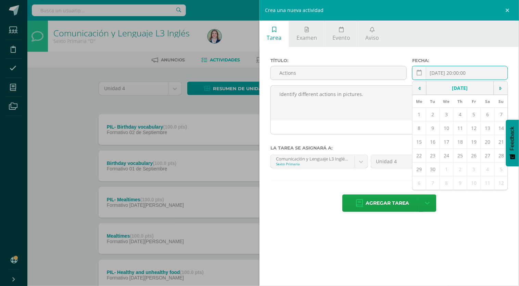
click at [449, 72] on input "[DATE] 20:00:00" at bounding box center [460, 72] width 95 height 13
click at [456, 74] on input "[DATE] 20:00:00" at bounding box center [460, 72] width 95 height 13
click at [419, 128] on td "8" at bounding box center [419, 128] width 13 height 14
type input "[DATE]"
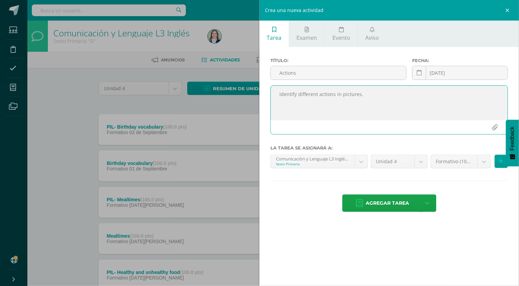
click at [333, 91] on textarea "Identify different actions in pictures." at bounding box center [389, 103] width 237 height 34
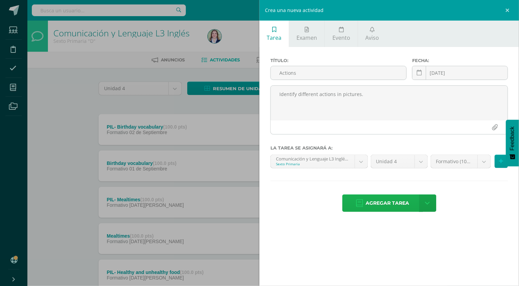
click at [375, 199] on span "Agregar tarea" at bounding box center [387, 202] width 43 height 17
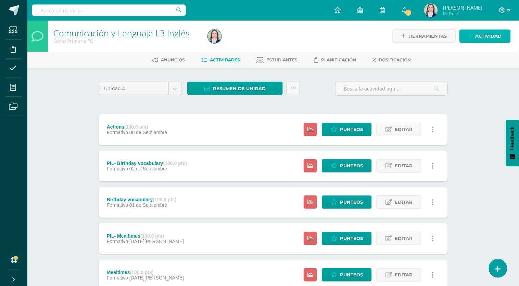
click at [479, 37] on span "Actividad" at bounding box center [489, 36] width 26 height 13
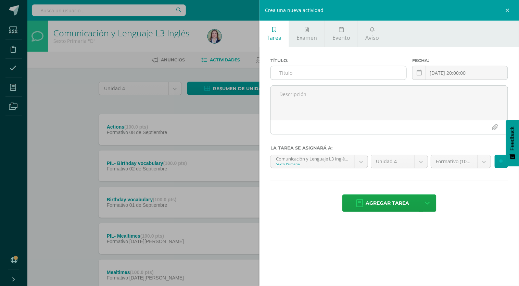
click at [368, 70] on input "text" at bounding box center [339, 72] width 136 height 13
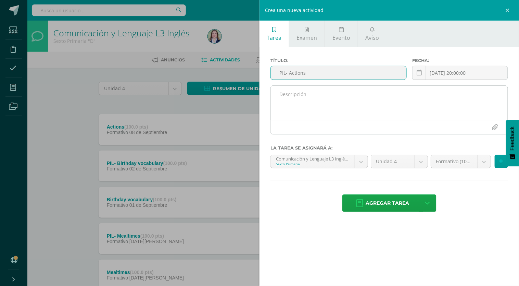
type input "PIL- Actions"
click at [346, 112] on textarea at bounding box center [389, 103] width 237 height 34
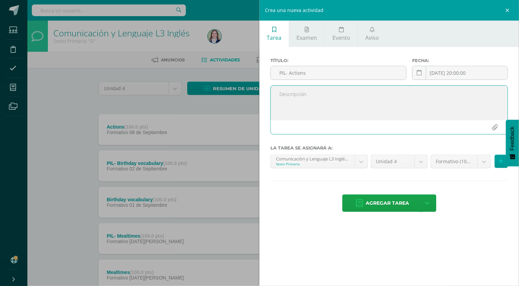
paste textarea "Identify different actions in pictures."
type textarea "Identify different actions in pictures."
click at [387, 204] on span "Agregar tarea" at bounding box center [387, 202] width 43 height 17
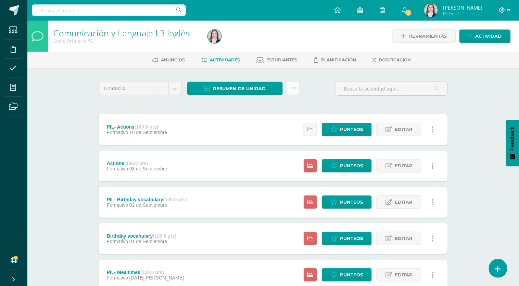
click at [294, 86] on icon at bounding box center [293, 88] width 6 height 6
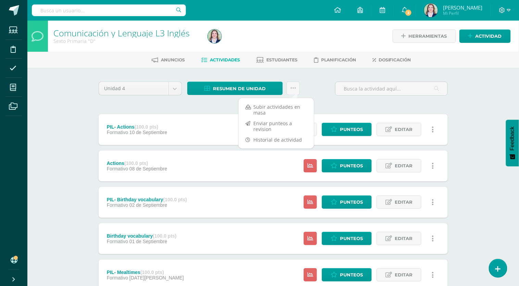
click at [309, 96] on div "Unidad 4 Unidad 1 Unidad 2 Unidad 3 Unidad 4 Resumen de unidad Descargar como H…" at bounding box center [273, 91] width 355 height 20
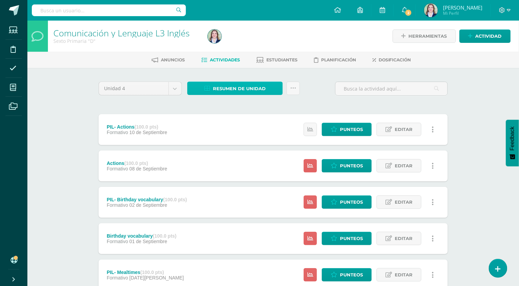
click at [264, 85] on span "Resumen de unidad" at bounding box center [239, 88] width 53 height 13
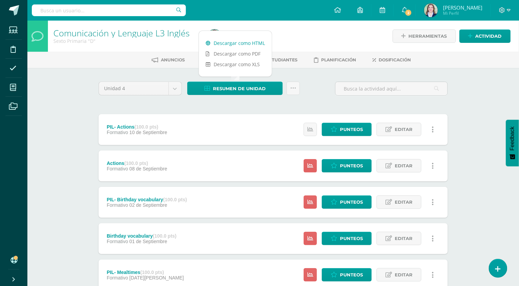
click at [241, 45] on link "Descargar como HTML" at bounding box center [235, 43] width 73 height 11
click at [409, 130] on span "Editar" at bounding box center [404, 129] width 18 height 13
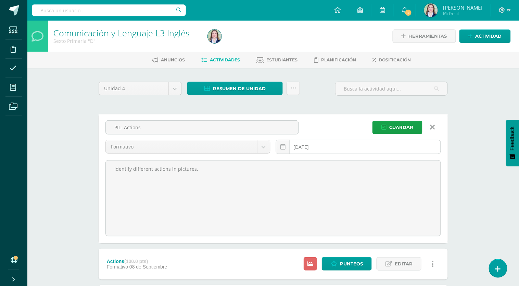
click at [366, 146] on div "2025-09-10 September, 2025 Mo Tu We Th Fr Sa Su 1 2 3 4 5 6 7 8 9 10 11 12 13 1…" at bounding box center [358, 150] width 165 height 20
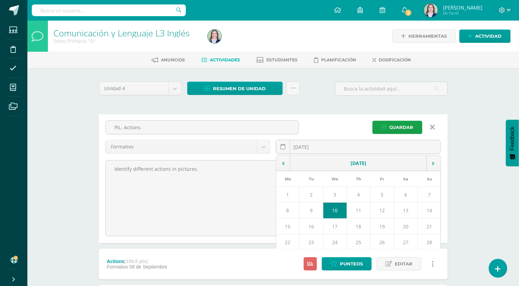
click at [316, 205] on td "9" at bounding box center [312, 210] width 24 height 16
type input "[DATE]"
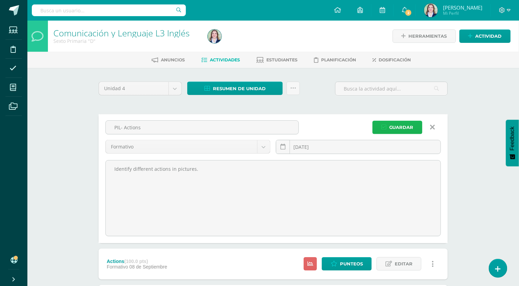
click at [398, 127] on span "Guardar" at bounding box center [401, 127] width 24 height 13
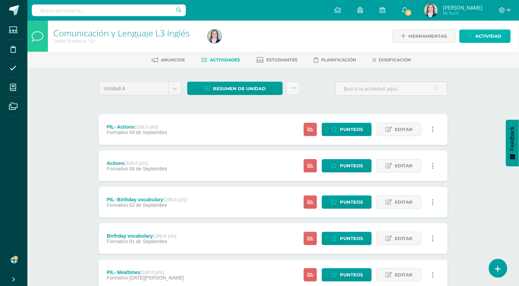
click at [481, 38] on span "Actividad" at bounding box center [489, 36] width 26 height 13
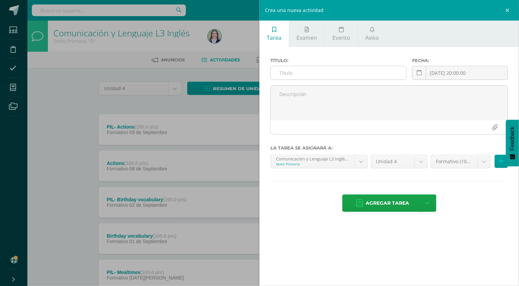
click at [354, 73] on input "text" at bounding box center [339, 72] width 136 height 13
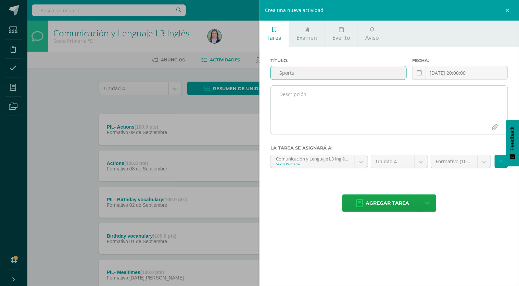
type input "Sports"
click at [337, 103] on textarea at bounding box center [389, 103] width 237 height 34
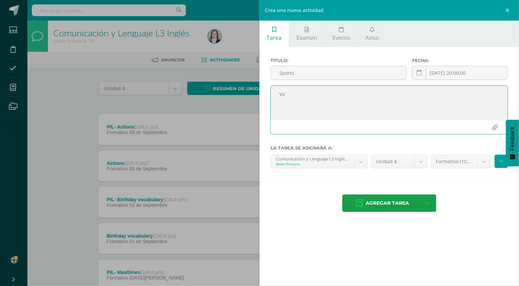
type textarea "V"
type textarea "Recognizes different sports by writing the correct name for the picture"
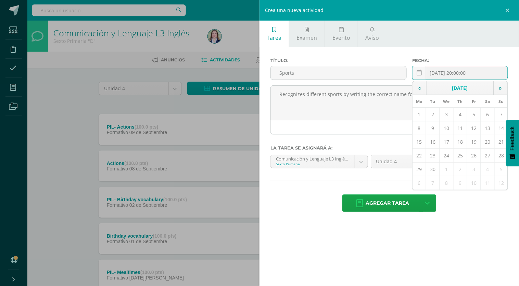
click at [440, 72] on div "2025-09-09 20:00:00 September, 2025 Mo Tu We Th Fr Sa Su 1 2 3 4 5 6 7 8 9 10 1…" at bounding box center [460, 76] width 96 height 20
click at [421, 140] on td "15" at bounding box center [419, 142] width 13 height 14
click at [462, 75] on input "2025-09-15" at bounding box center [460, 72] width 95 height 13
click at [421, 156] on td "22" at bounding box center [419, 156] width 13 height 14
type input "2025-09-22"
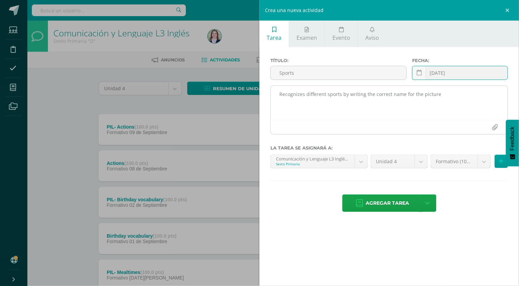
click at [422, 95] on textarea "Recognizes different sports by writing the correct name for the picture" at bounding box center [389, 103] width 237 height 34
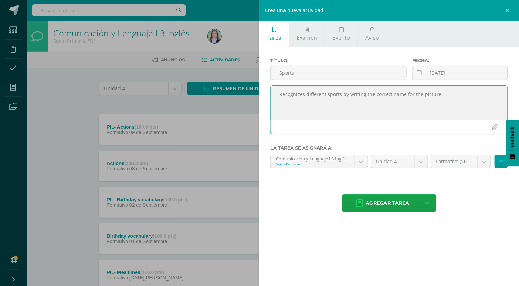
click at [422, 95] on textarea "Recognizes different sports by writing the correct name for the picture" at bounding box center [389, 103] width 237 height 34
click at [397, 206] on span "Agregar tarea" at bounding box center [387, 202] width 43 height 17
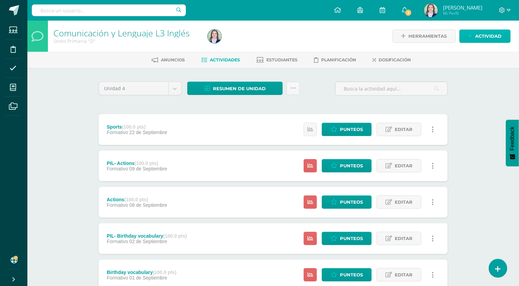
click at [474, 40] on link "Actividad" at bounding box center [484, 35] width 51 height 13
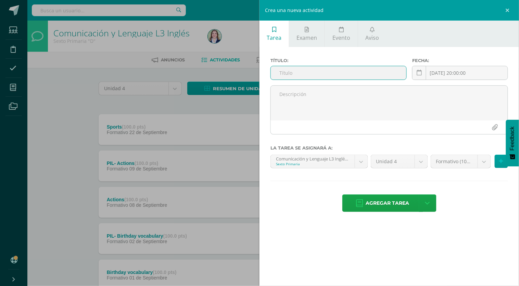
click at [375, 73] on input "text" at bounding box center [339, 72] width 136 height 13
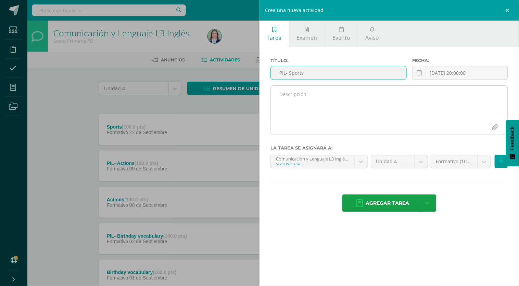
type input "PIL- Sports"
click at [372, 99] on textarea at bounding box center [389, 103] width 237 height 34
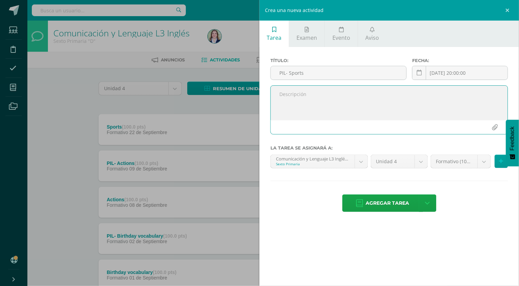
paste textarea "Recognizes different sports by writing the correct name for the picture"
type textarea "Recognizes different sports by writing the correct name for the picture"
click at [473, 77] on input "[DATE] 20:00:00" at bounding box center [460, 72] width 95 height 13
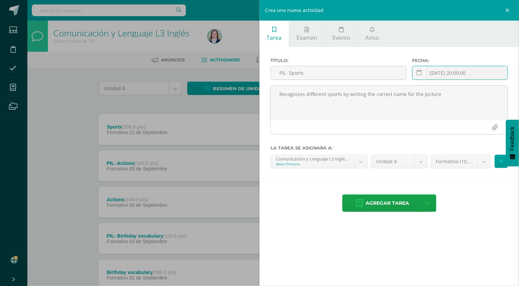
click at [468, 72] on input "[DATE] 20:00:00" at bounding box center [460, 72] width 95 height 13
click at [432, 157] on td "23" at bounding box center [433, 156] width 14 height 14
type input "2025-09-23"
click at [396, 206] on span "Agregar tarea" at bounding box center [387, 202] width 43 height 17
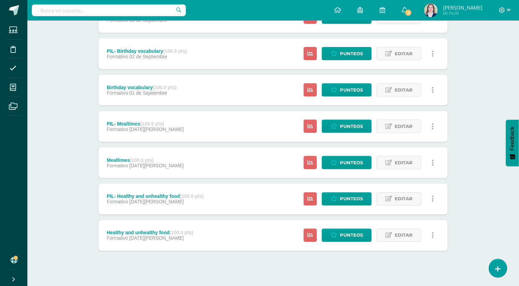
scroll to position [228, 0]
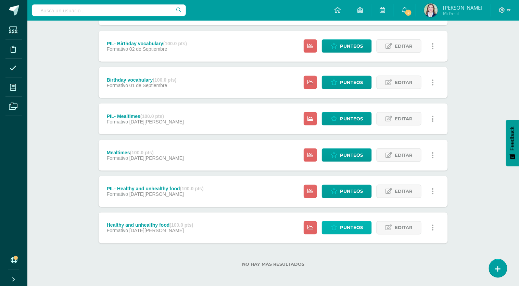
click at [345, 224] on span "Punteos" at bounding box center [351, 227] width 23 height 13
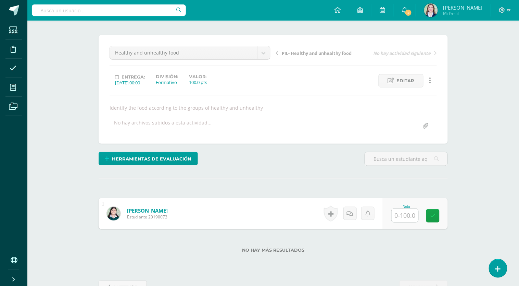
scroll to position [47, 0]
click at [400, 214] on input "text" at bounding box center [405, 214] width 27 height 13
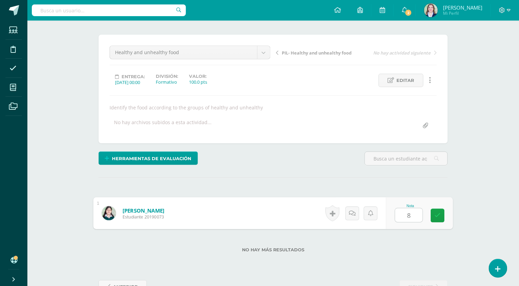
type input "80"
click at [440, 217] on icon at bounding box center [438, 215] width 6 height 6
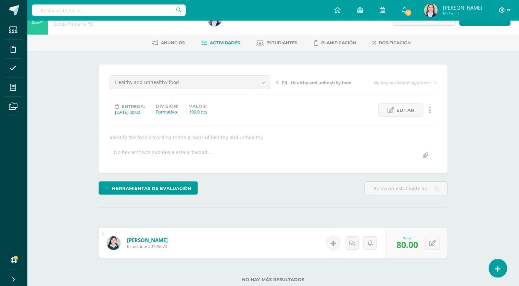
scroll to position [0, 0]
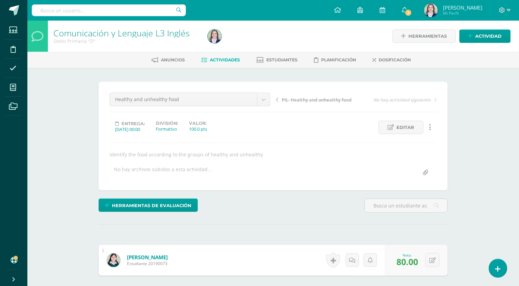
click at [235, 60] on span "Actividades" at bounding box center [225, 59] width 30 height 5
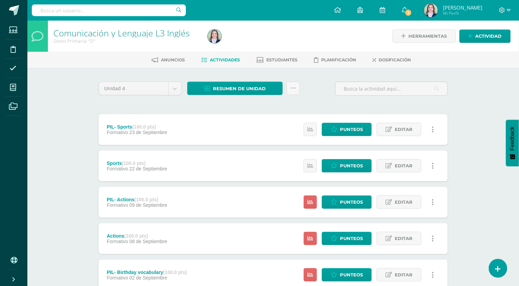
click at [71, 99] on div "Comunicación y Lenguaje L3 Inglés Sexto Primaria "D" Herramientas Detalle de as…" at bounding box center [273, 269] width 492 height 496
